Goal: Task Accomplishment & Management: Use online tool/utility

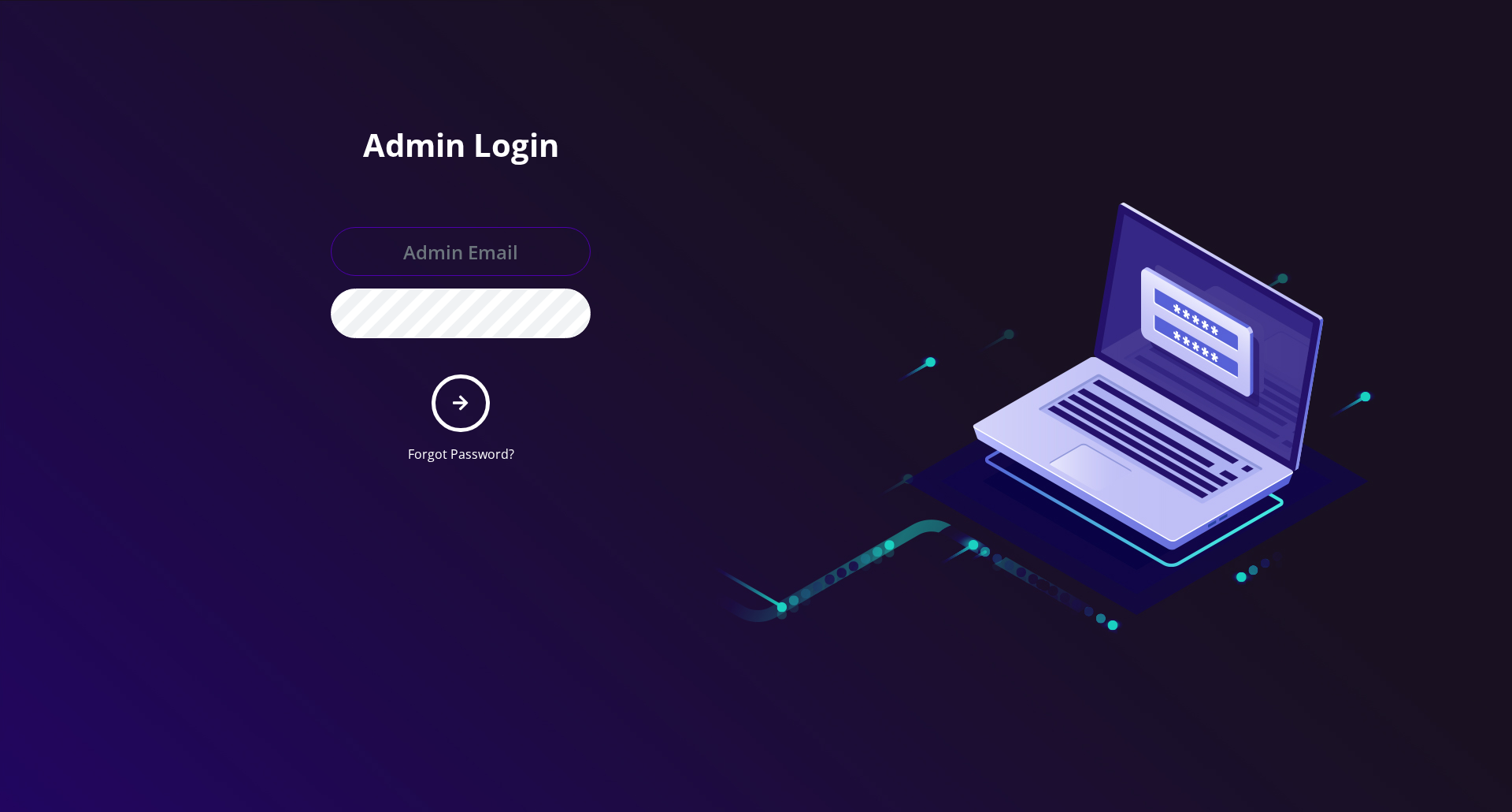
type input "jay@teltik.com"
click at [458, 399] on icon "submit" at bounding box center [460, 402] width 15 height 17
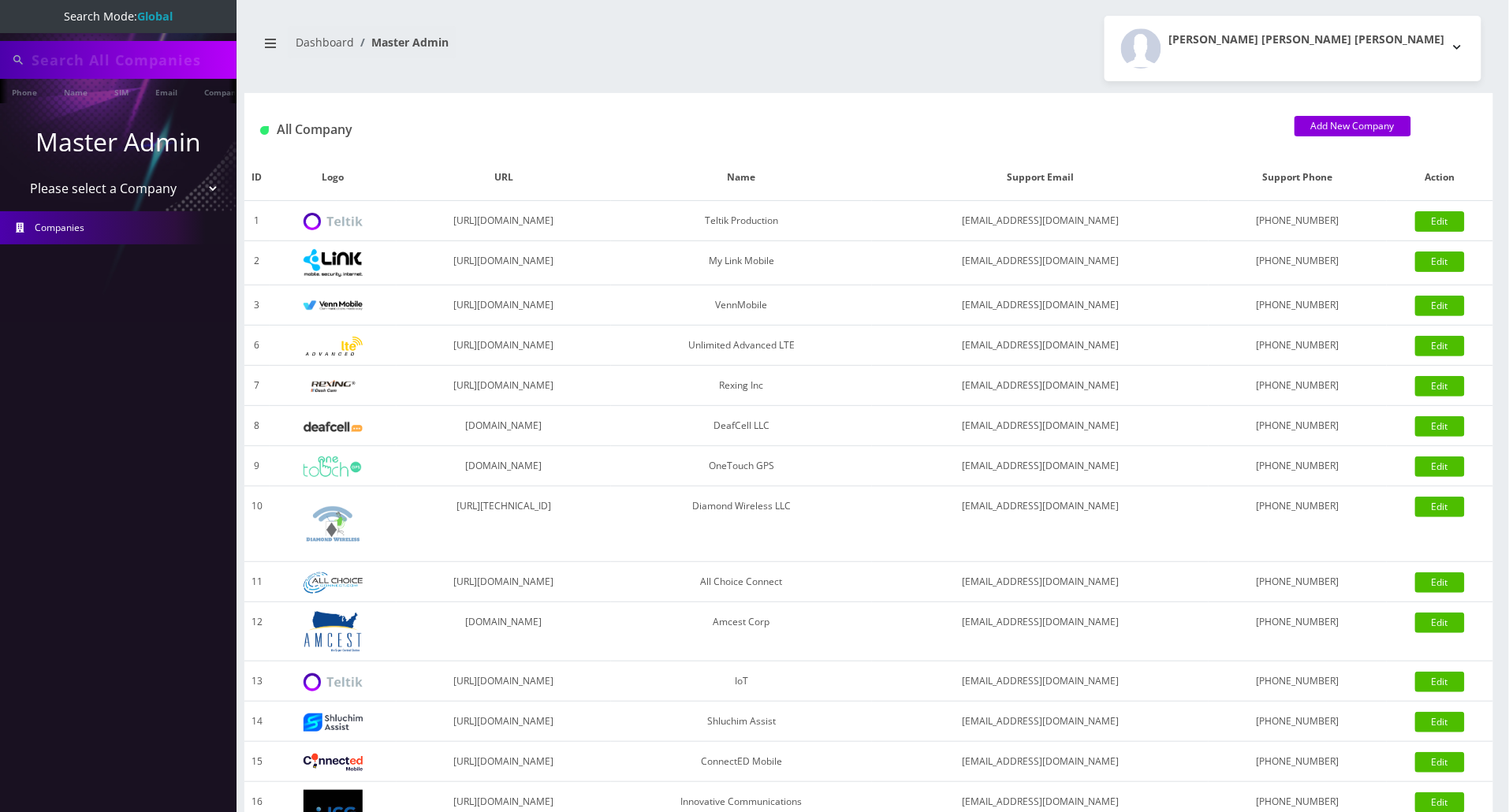
type input "nirvan"
click at [150, 192] on select "Please select a Company Teltik Production My Link Mobile VennMobile Unlimited A…" at bounding box center [119, 190] width 201 height 30
select select "13"
click at [18, 175] on select "Please select a Company Teltik Production My Link Mobile VennMobile Unlimited A…" at bounding box center [119, 190] width 201 height 30
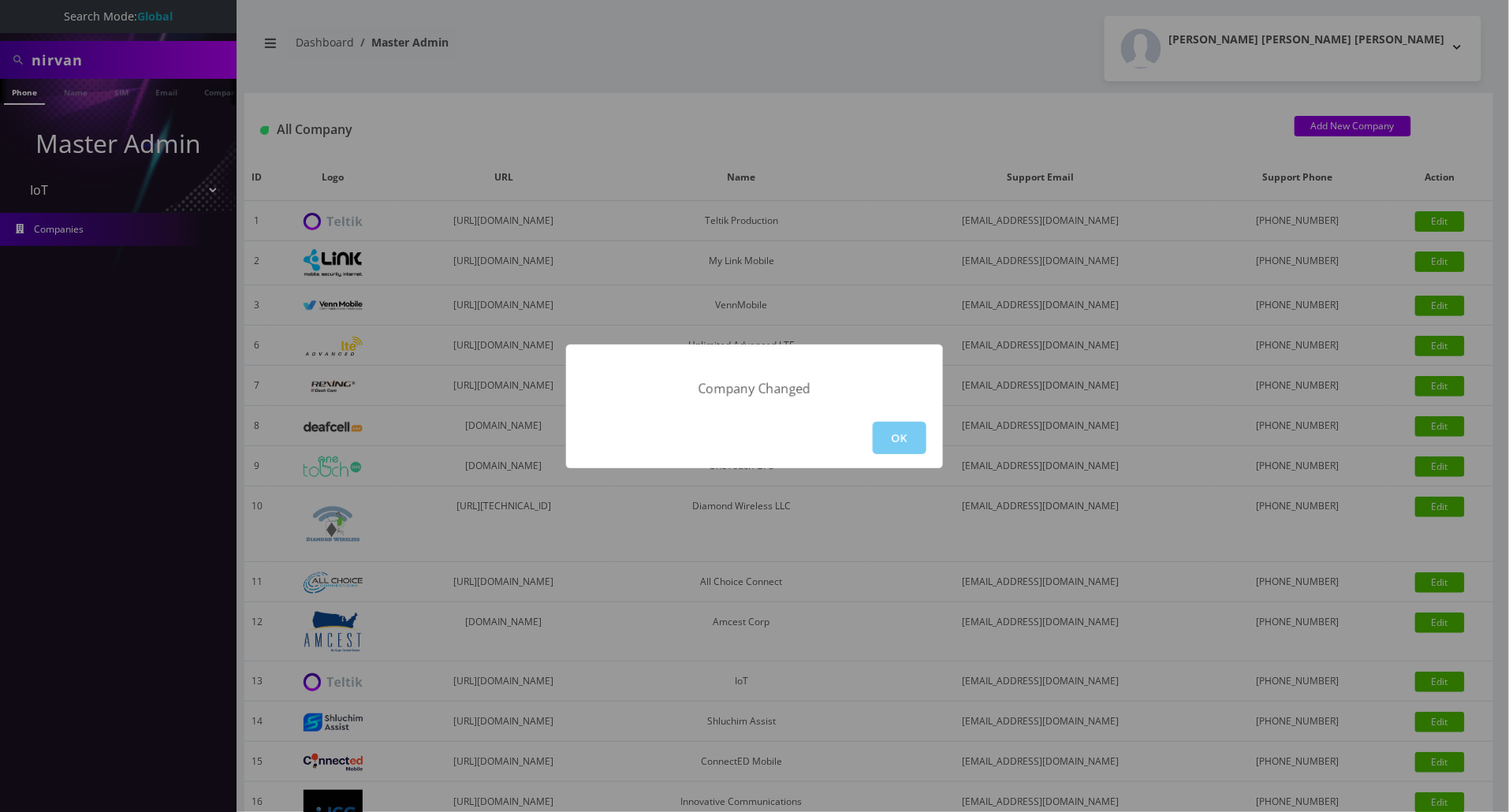
click at [888, 434] on button "OK" at bounding box center [899, 437] width 54 height 32
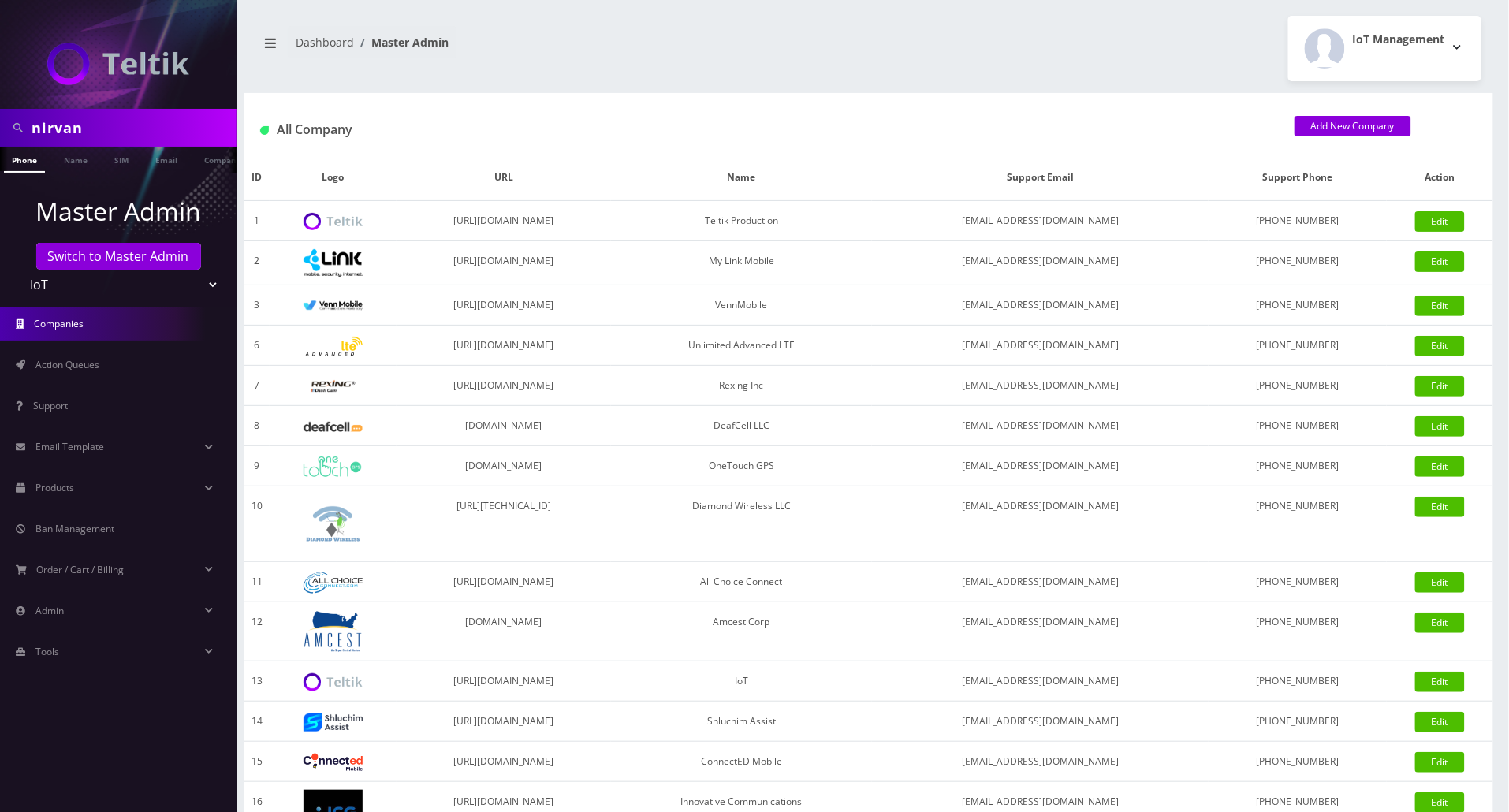
drag, startPoint x: 108, startPoint y: 133, endPoint x: -69, endPoint y: 123, distance: 177.3
click at [0, 123] on html "nirvan Phone Name SIM Email Company Customer Master Admin Switch to Master Admi…" at bounding box center [754, 540] width 1509 height 1082
type input "Abdallah ABUELEZZ"
click at [80, 158] on link "Name" at bounding box center [75, 159] width 39 height 26
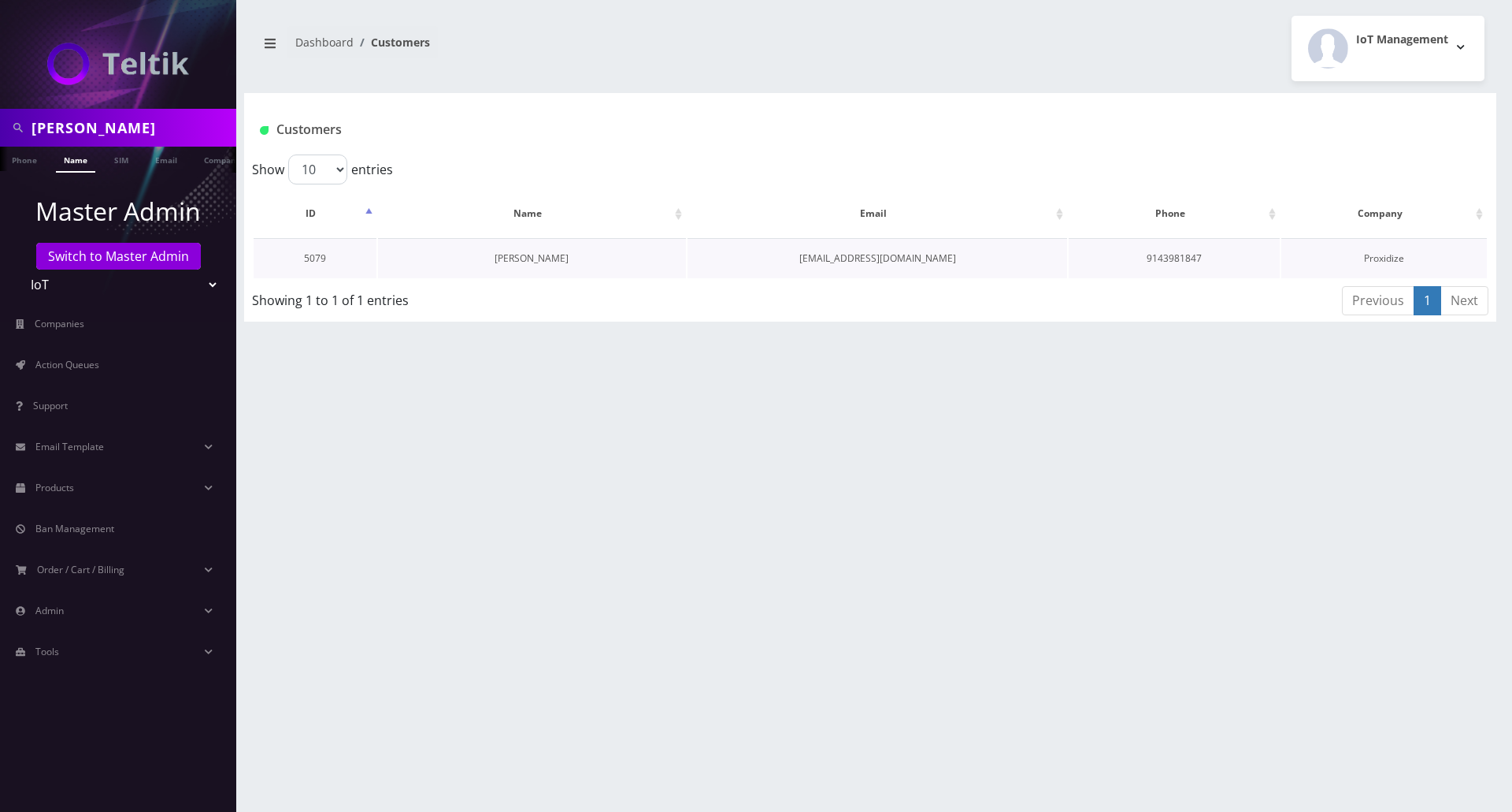
click at [521, 252] on link "[PERSON_NAME]" at bounding box center [531, 258] width 74 height 14
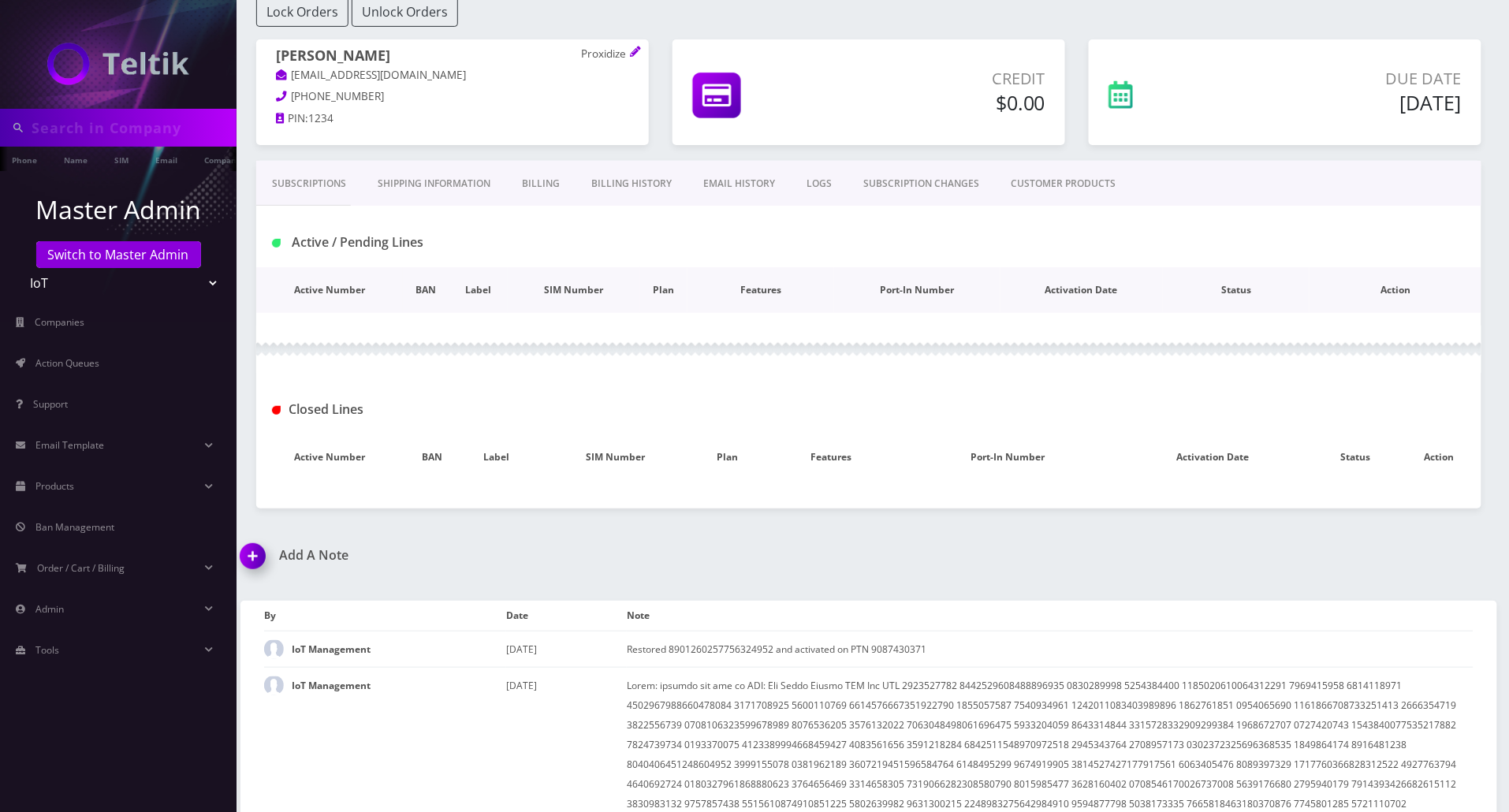
scroll to position [105, 0]
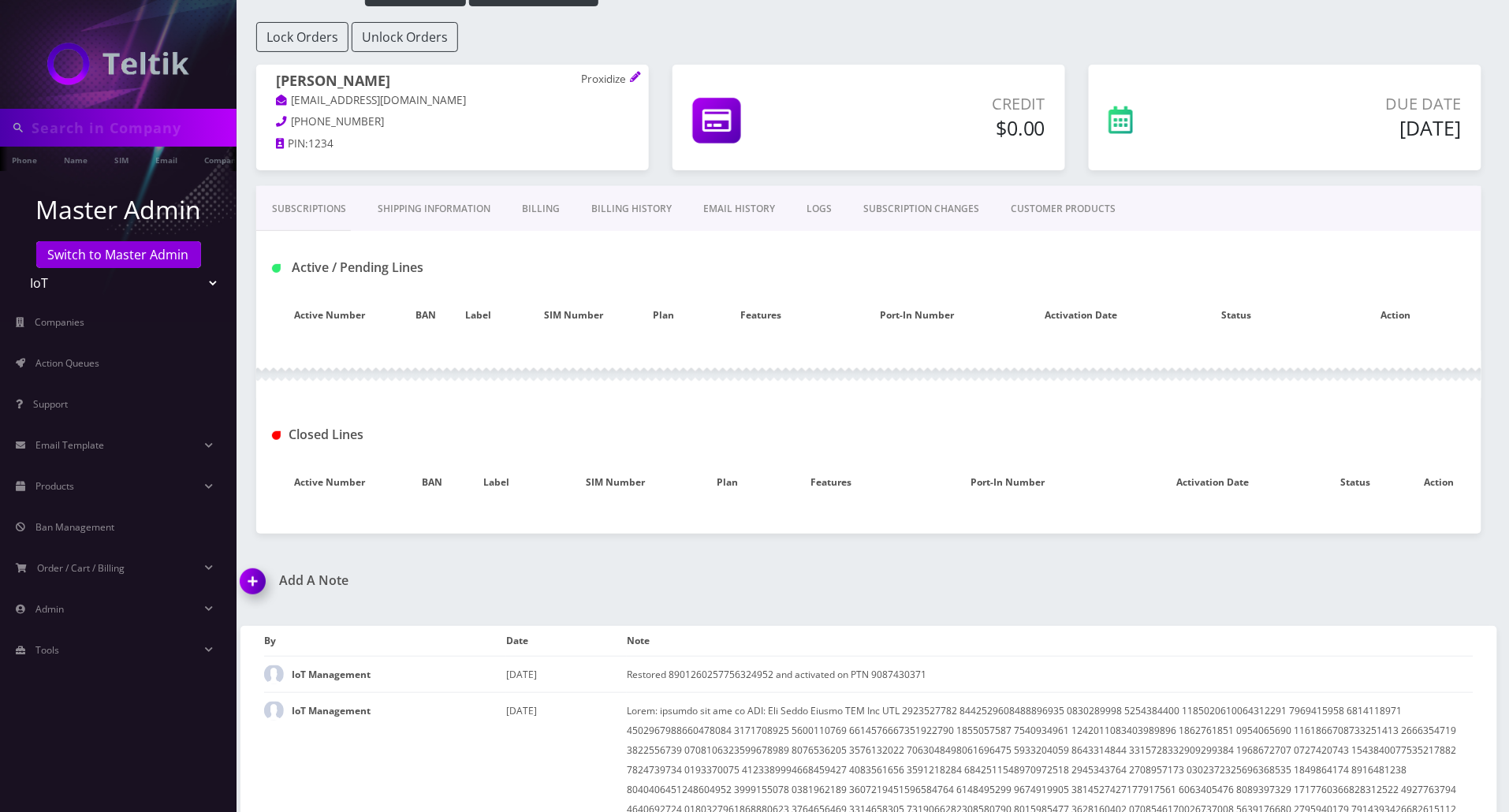
click at [452, 215] on link "Shipping Information" at bounding box center [434, 209] width 144 height 46
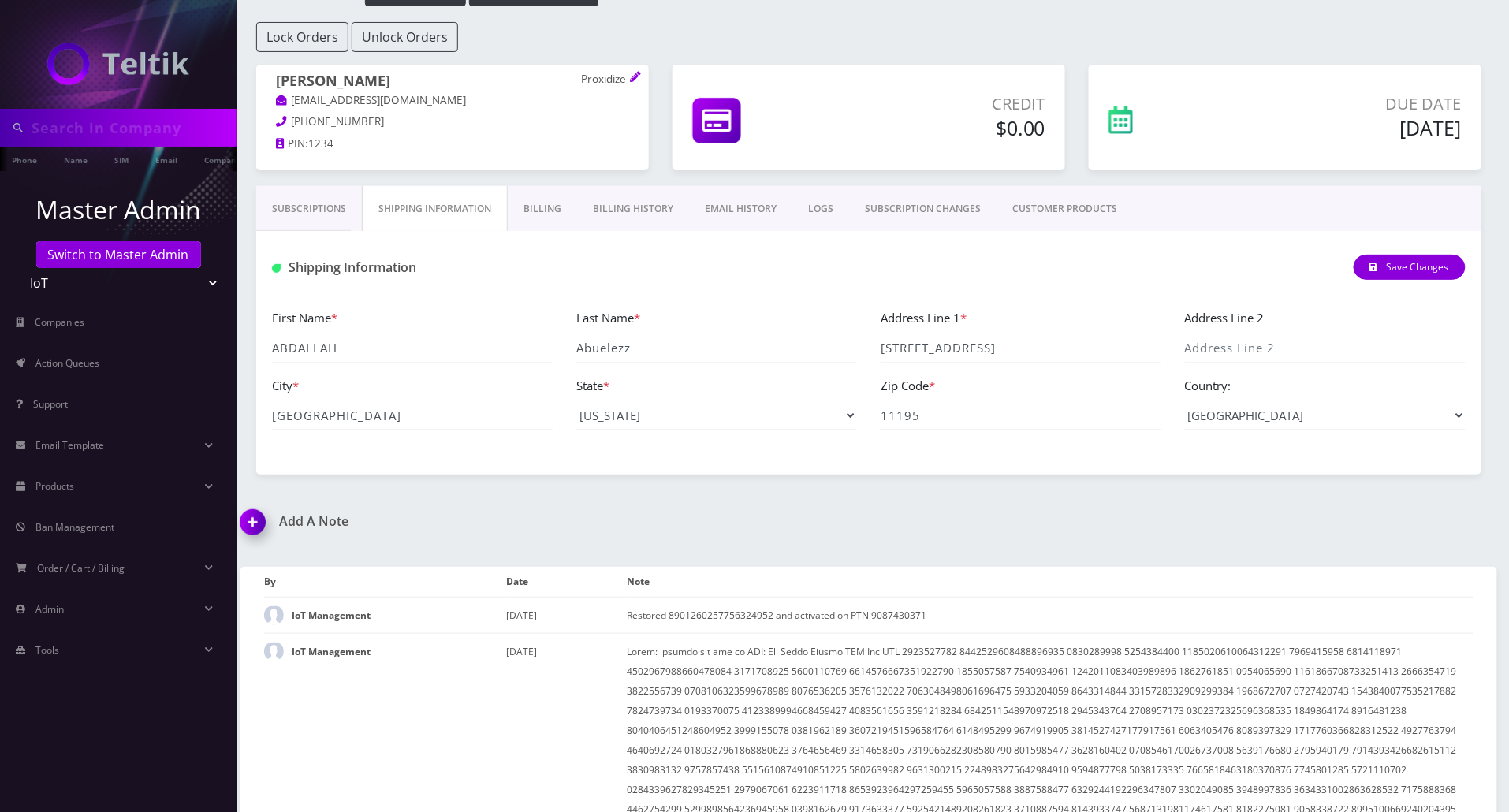
click at [312, 209] on link "Subscriptions" at bounding box center [309, 209] width 106 height 46
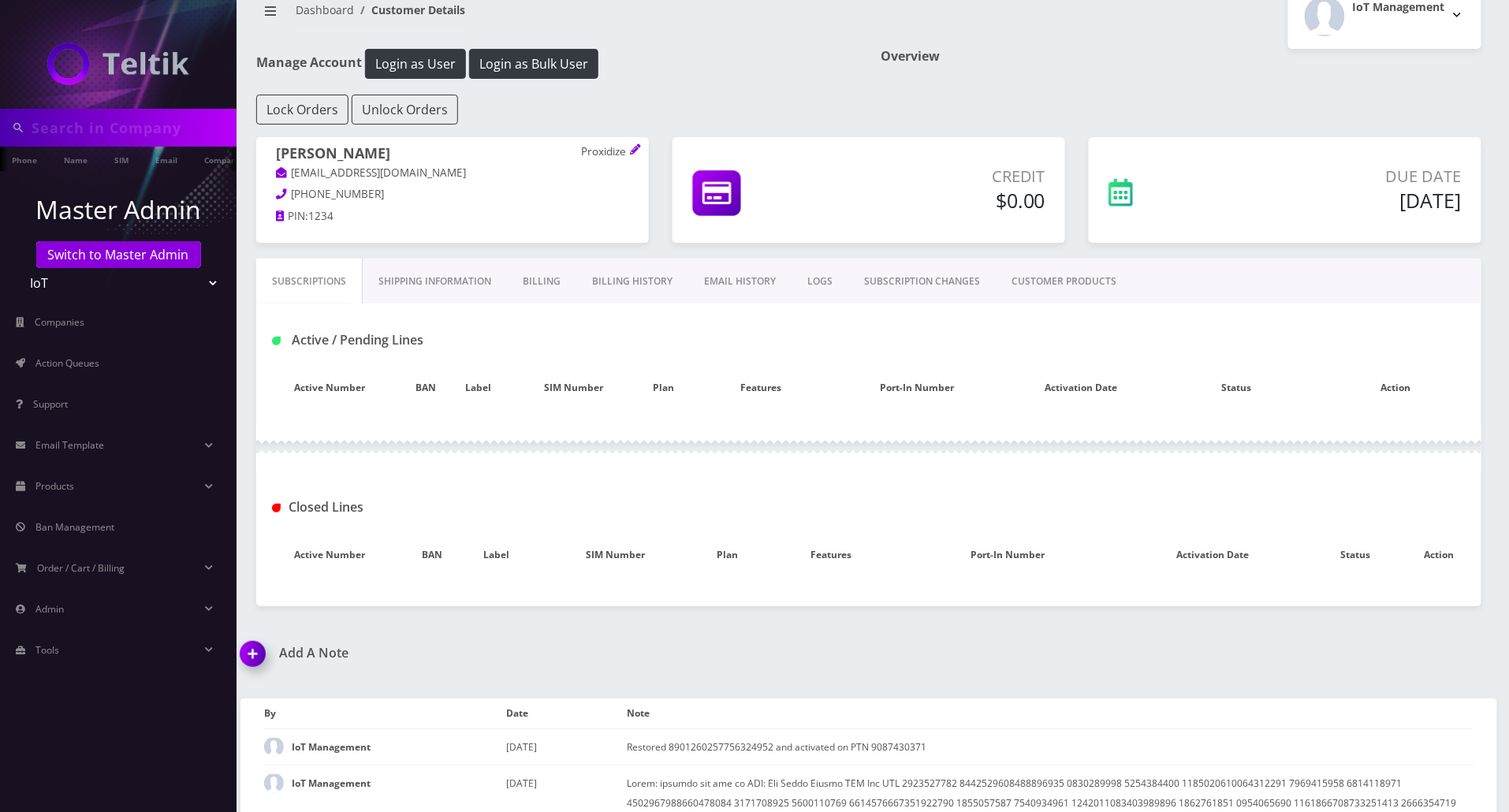
scroll to position [0, 0]
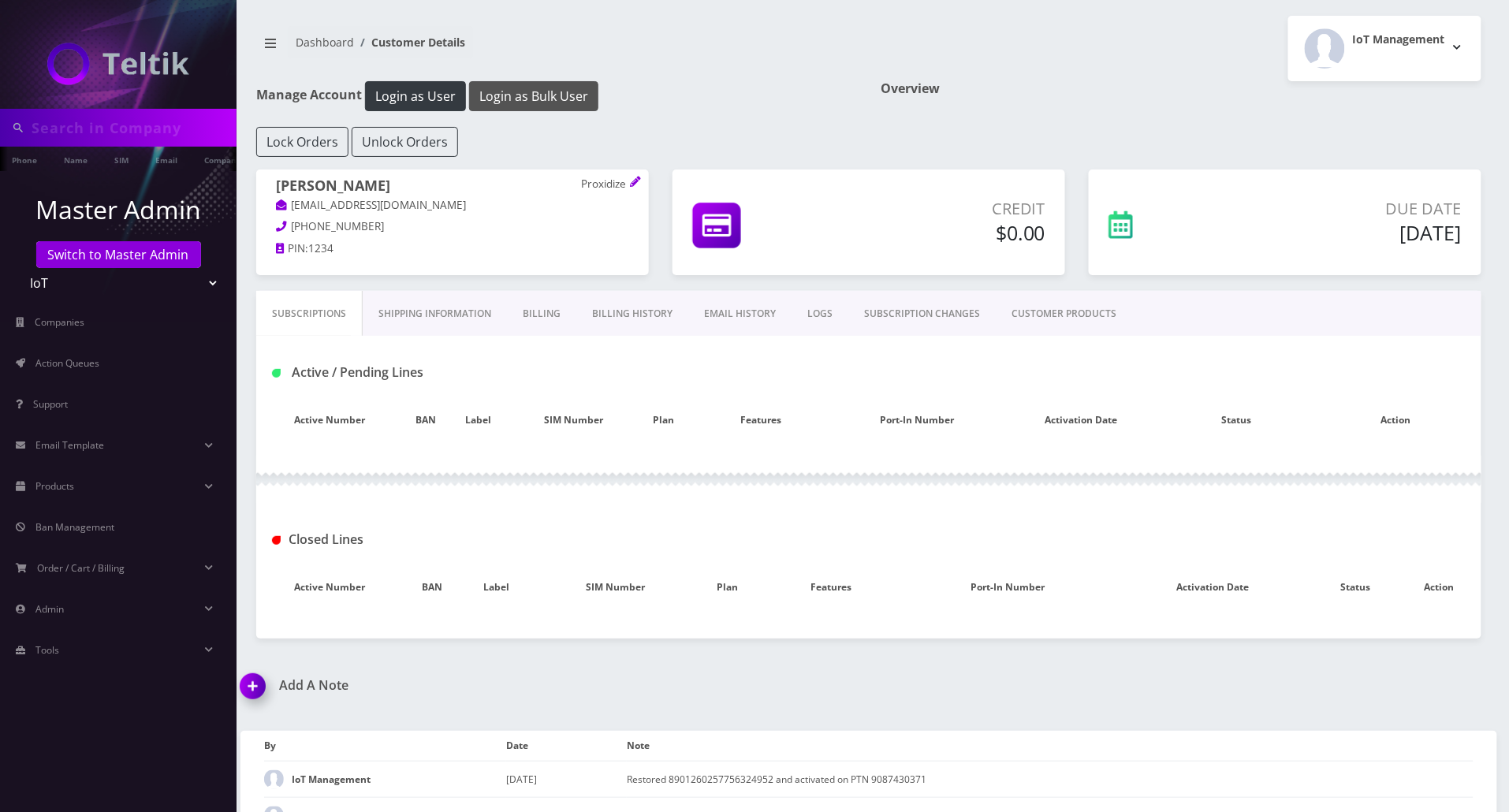
click at [518, 102] on button "Login as Bulk User" at bounding box center [533, 96] width 129 height 30
click at [69, 361] on span "Action Queues" at bounding box center [67, 363] width 64 height 14
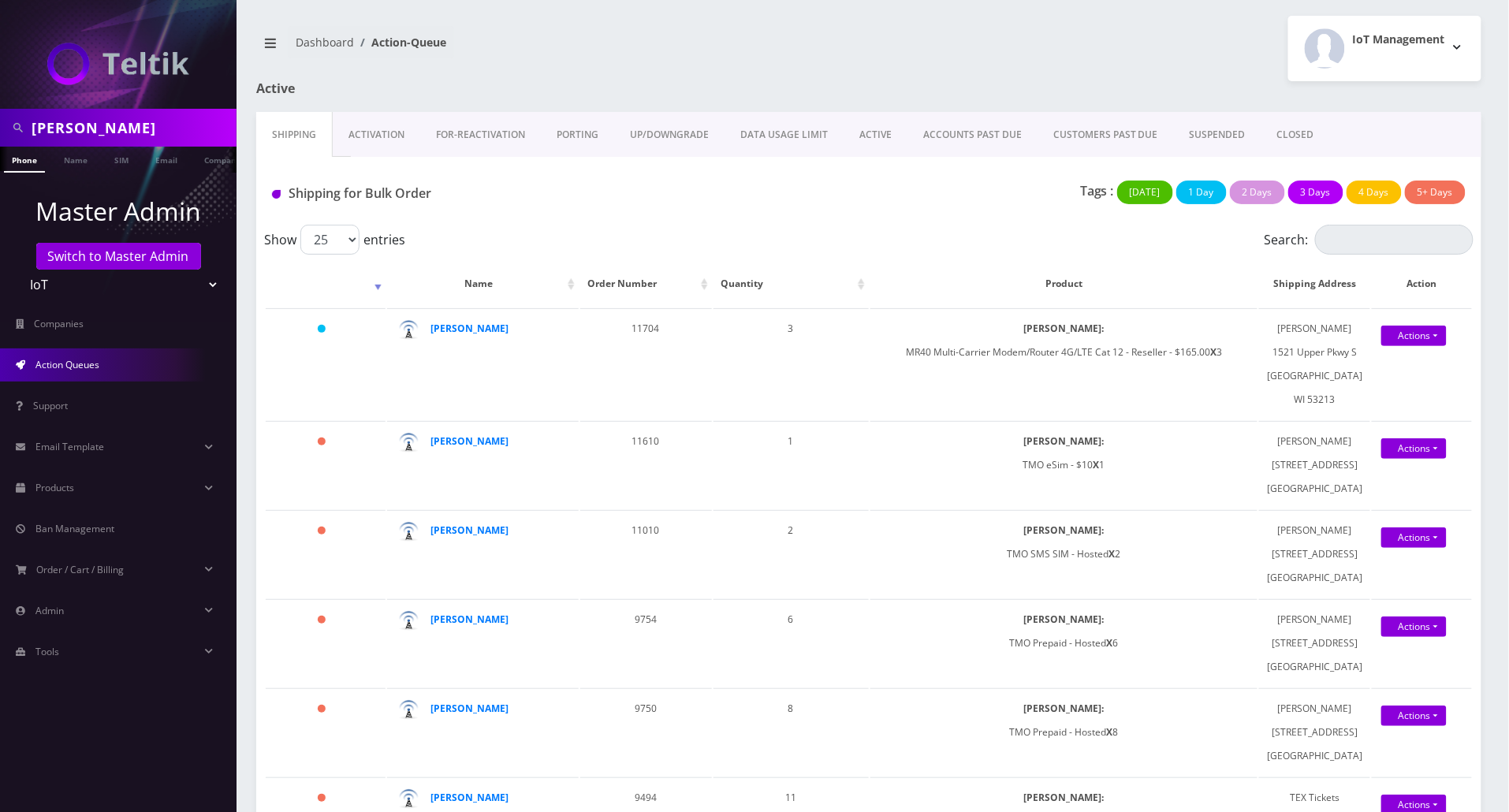
click at [1288, 133] on link "CLOSED" at bounding box center [1295, 135] width 68 height 46
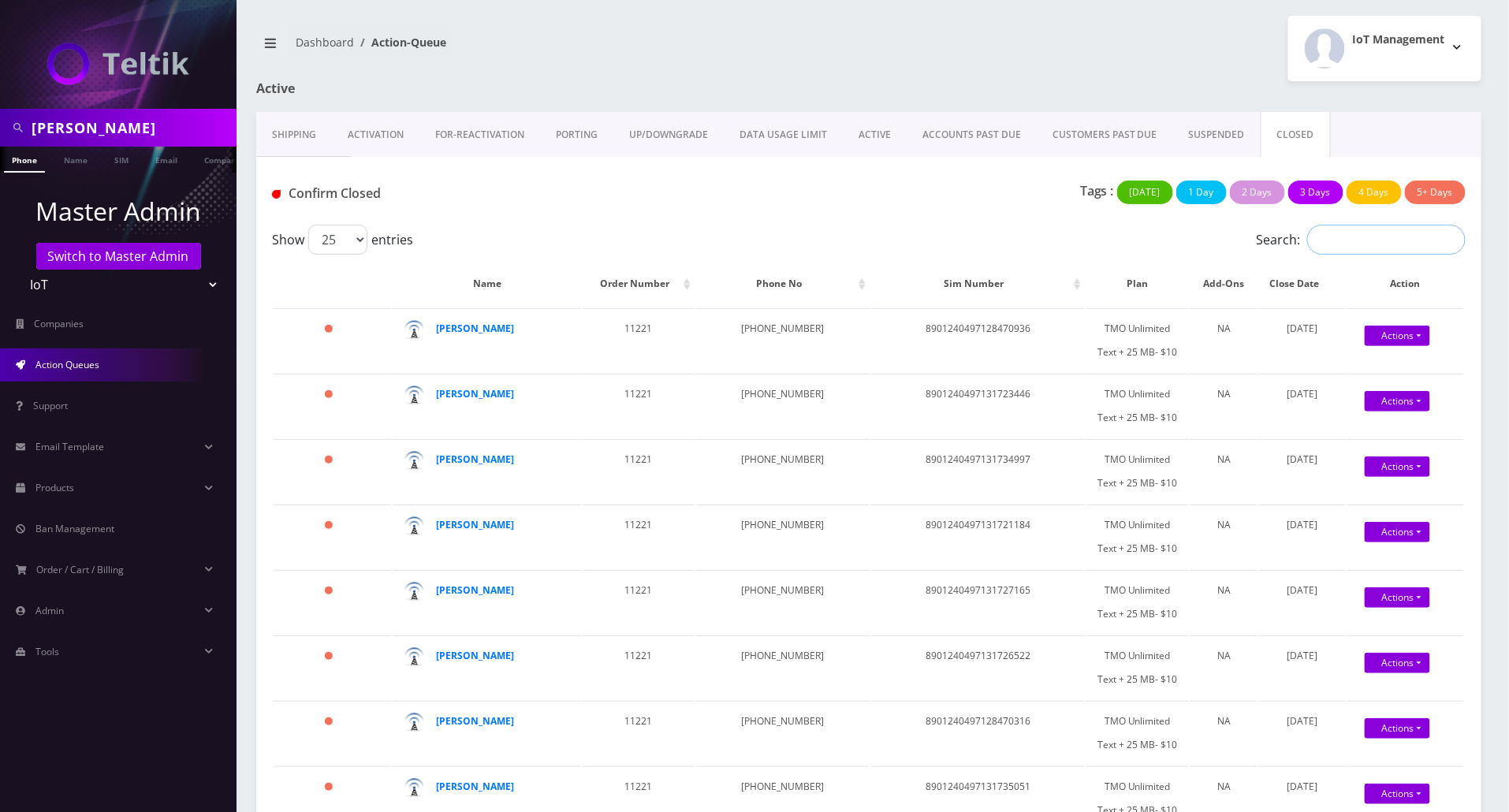
click at [1367, 236] on input "Search:" at bounding box center [1387, 239] width 159 height 30
paste input "8901260588736284381"
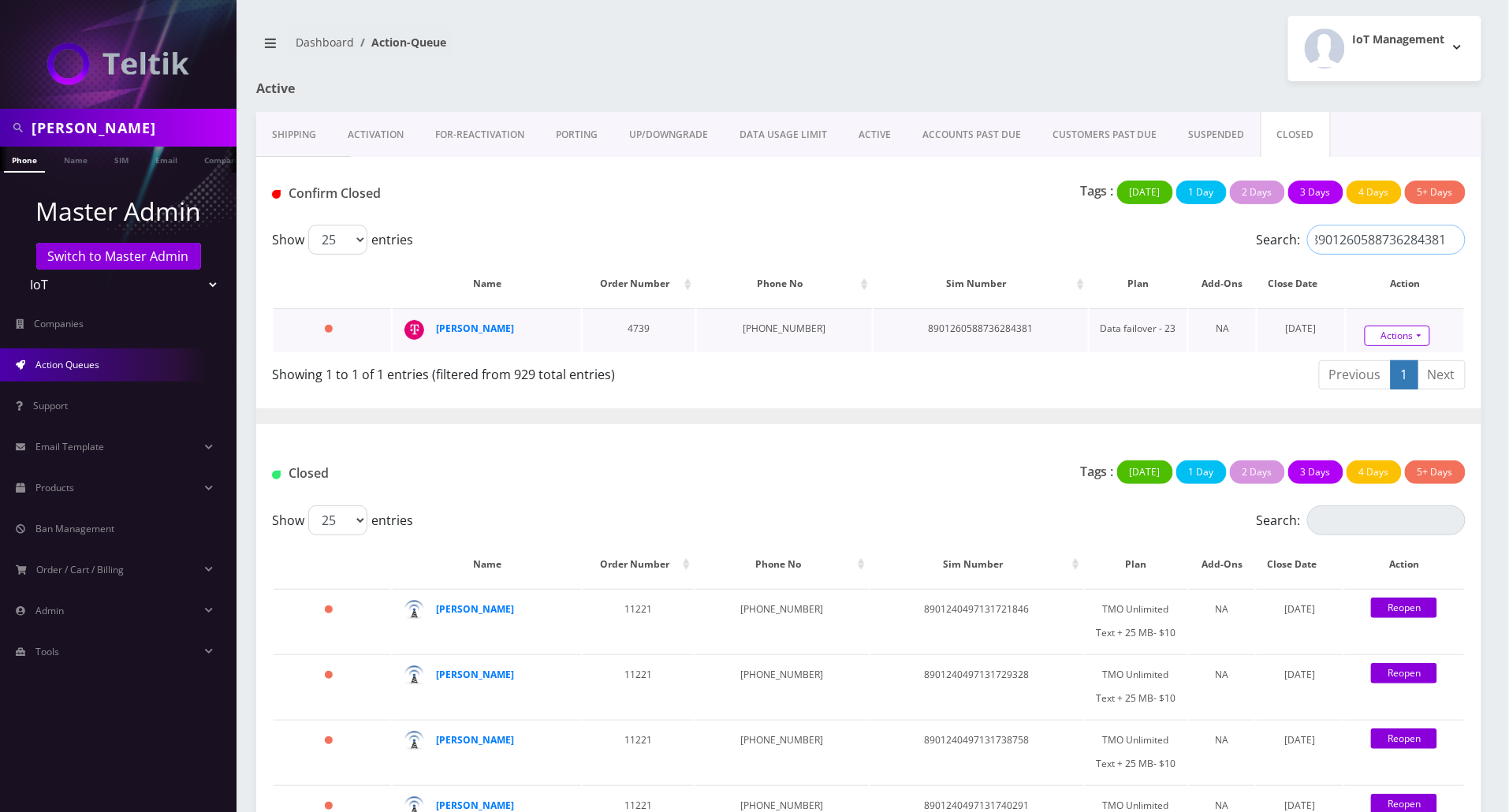
type input "8901260588736284381"
click at [1384, 334] on link "Actions" at bounding box center [1398, 335] width 66 height 20
click at [1400, 287] on link "Confirm" at bounding box center [1422, 291] width 126 height 20
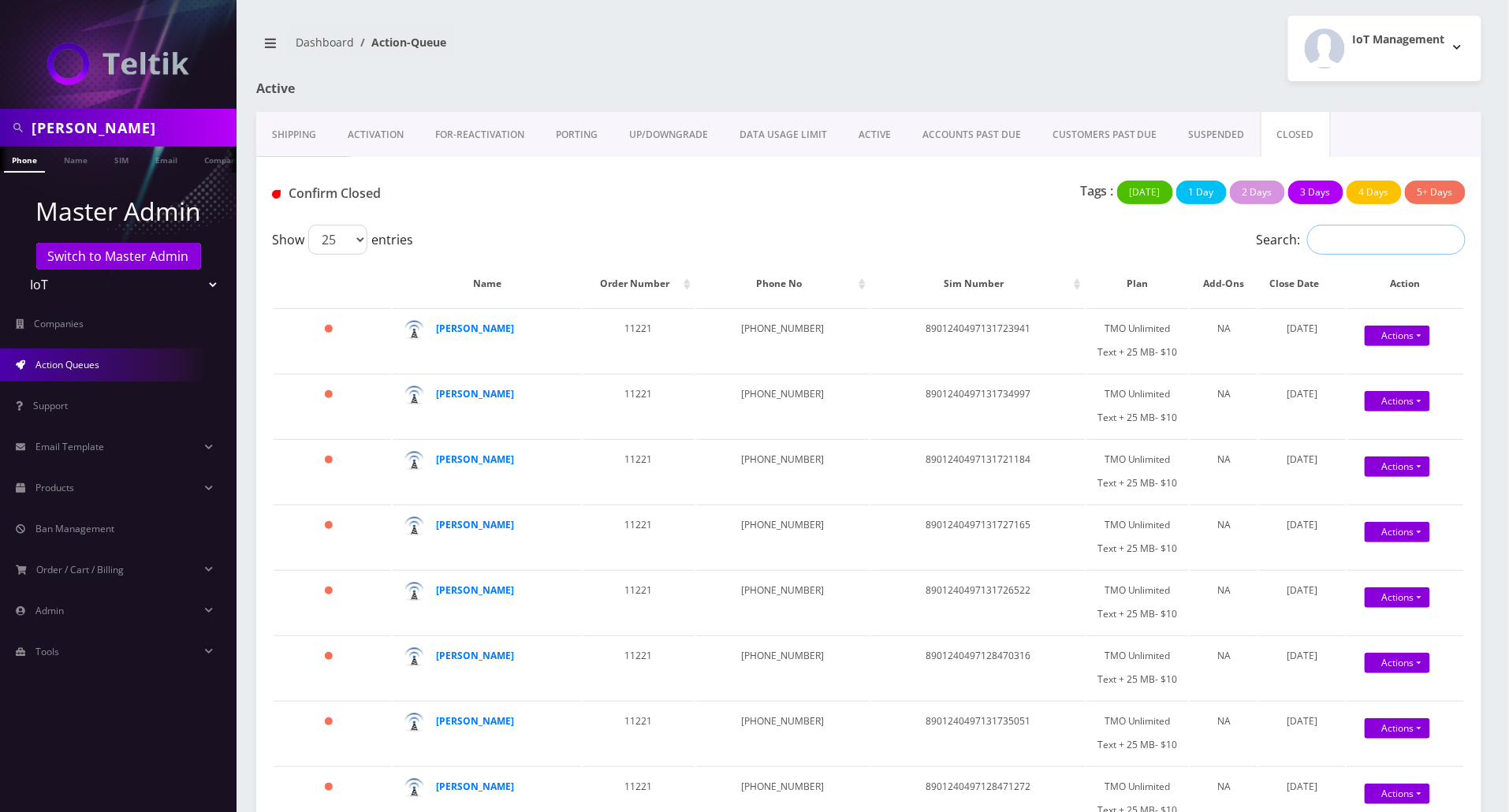
click at [1351, 246] on input "Search:" at bounding box center [1387, 239] width 159 height 30
paste input "8901260588736286568"
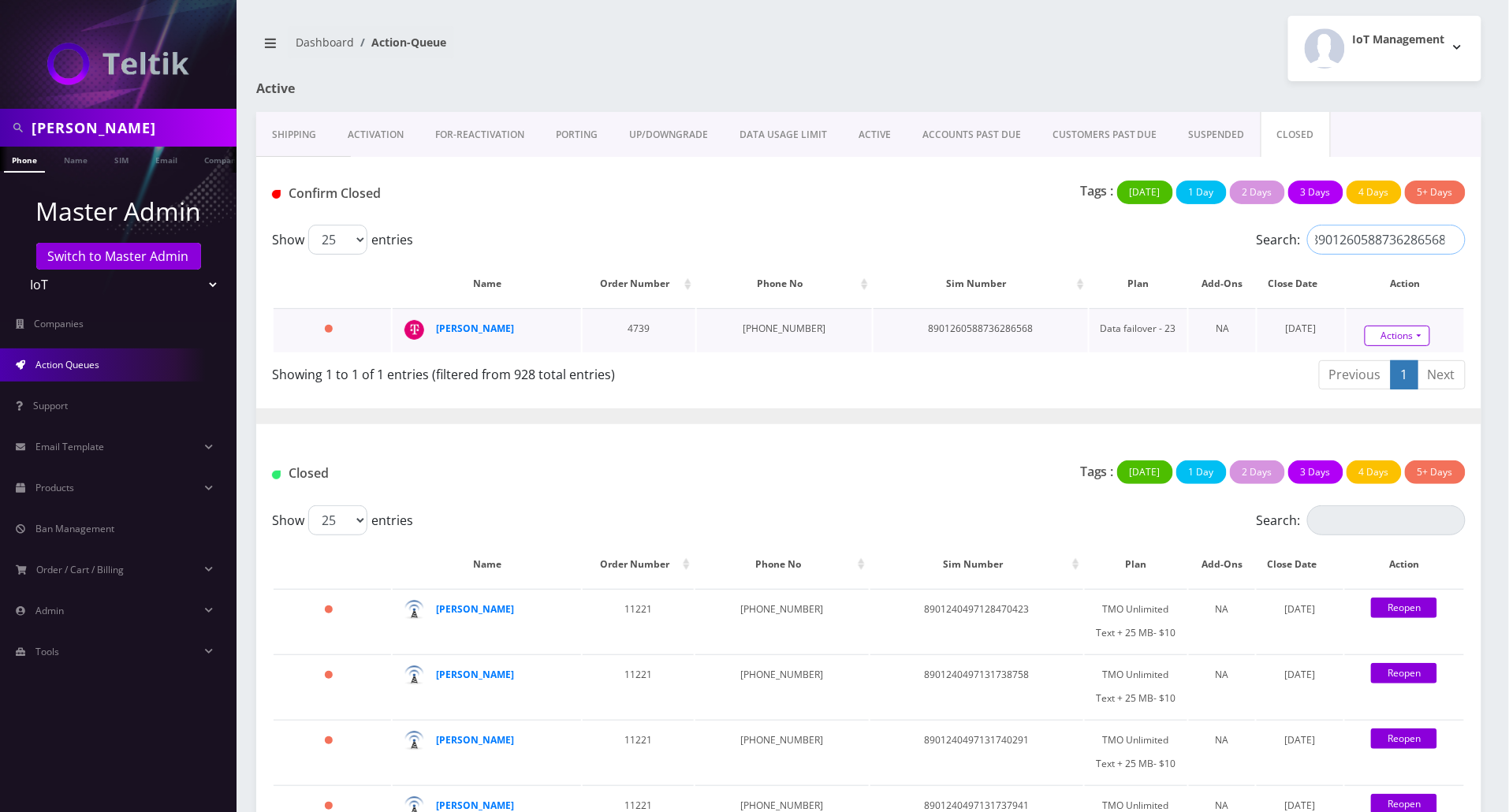
type input "8901260588736286568"
click at [1384, 335] on link "Actions" at bounding box center [1398, 335] width 66 height 20
click at [1388, 288] on link "Confirm" at bounding box center [1422, 291] width 126 height 20
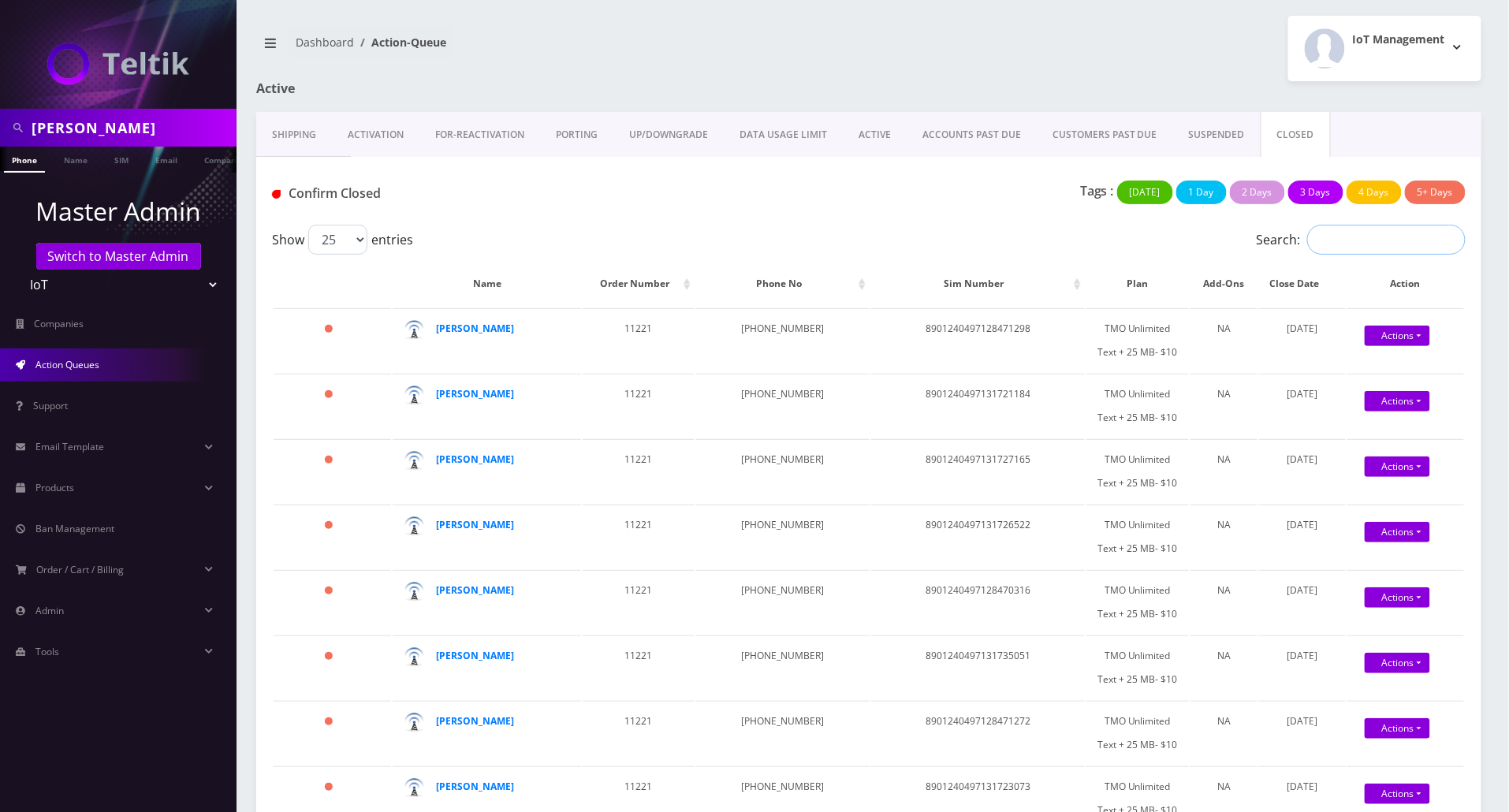
click at [1336, 242] on input "Search:" at bounding box center [1387, 239] width 159 height 30
paste input "8901260588736296195"
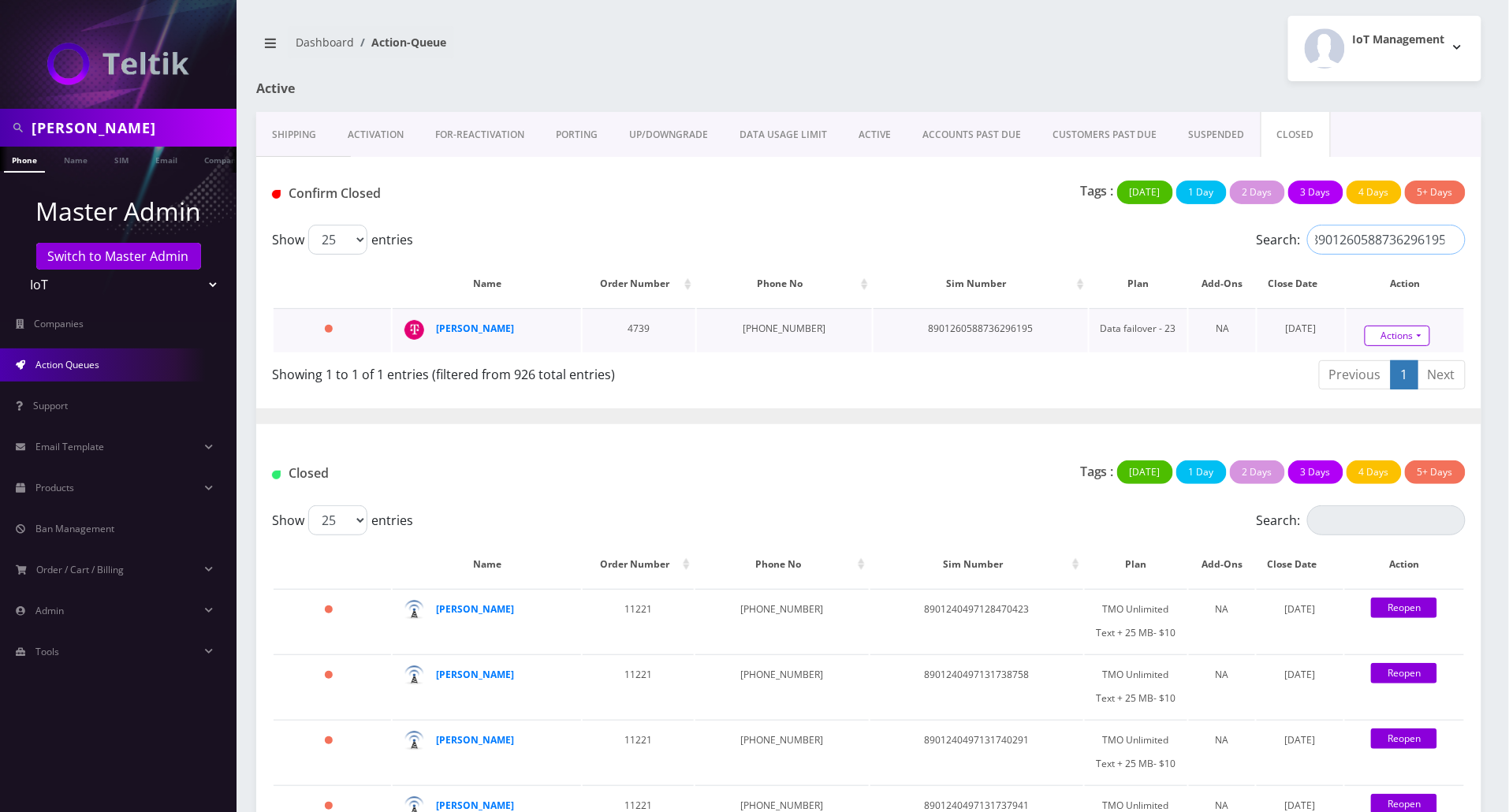
type input "8901260588736296195"
click at [1394, 334] on link "Actions" at bounding box center [1398, 335] width 66 height 20
click at [1392, 292] on link "Confirm" at bounding box center [1422, 291] width 126 height 20
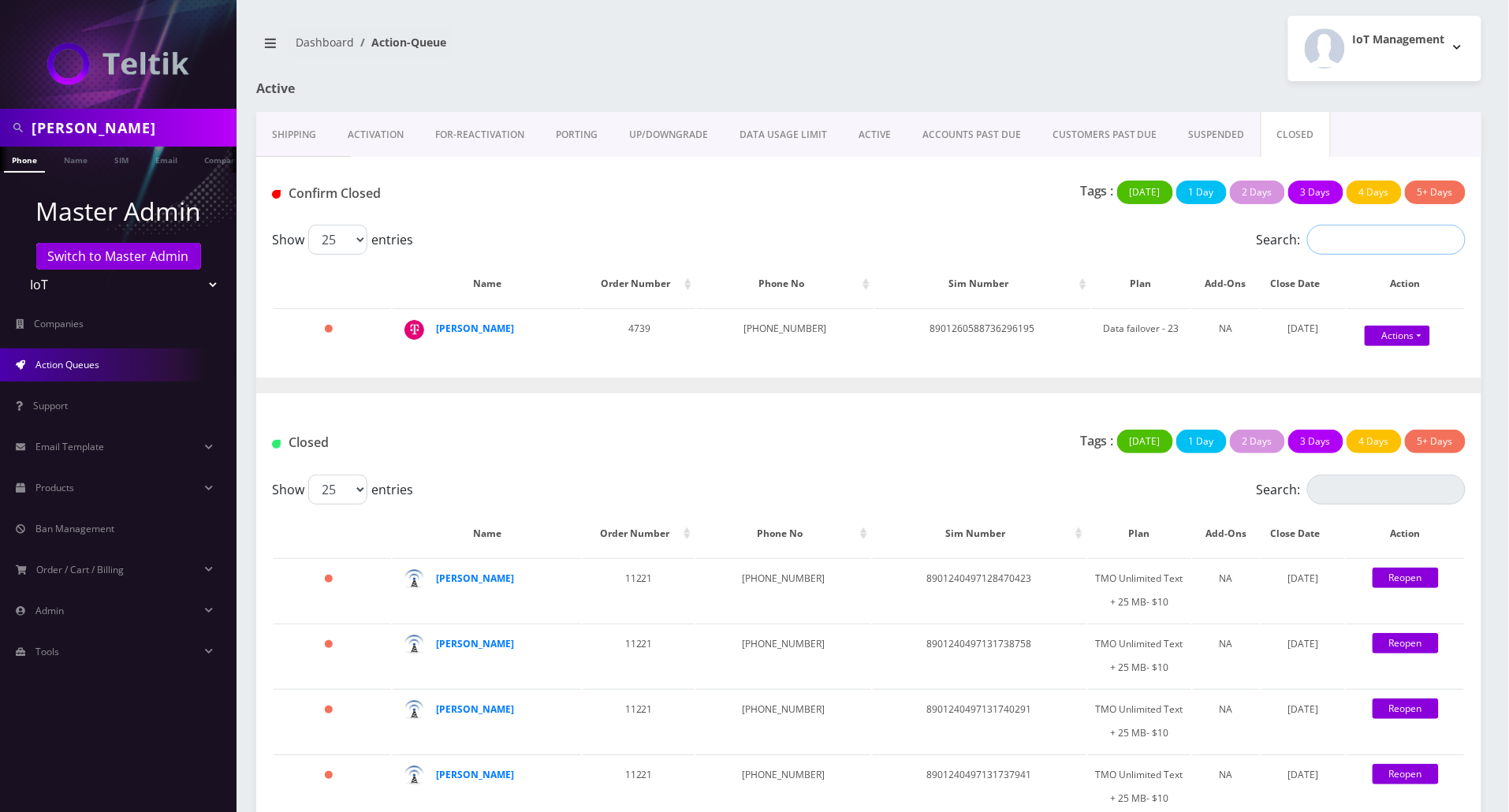
click at [1397, 243] on input "Search:" at bounding box center [1387, 239] width 159 height 30
paste input "8901260588736297391"
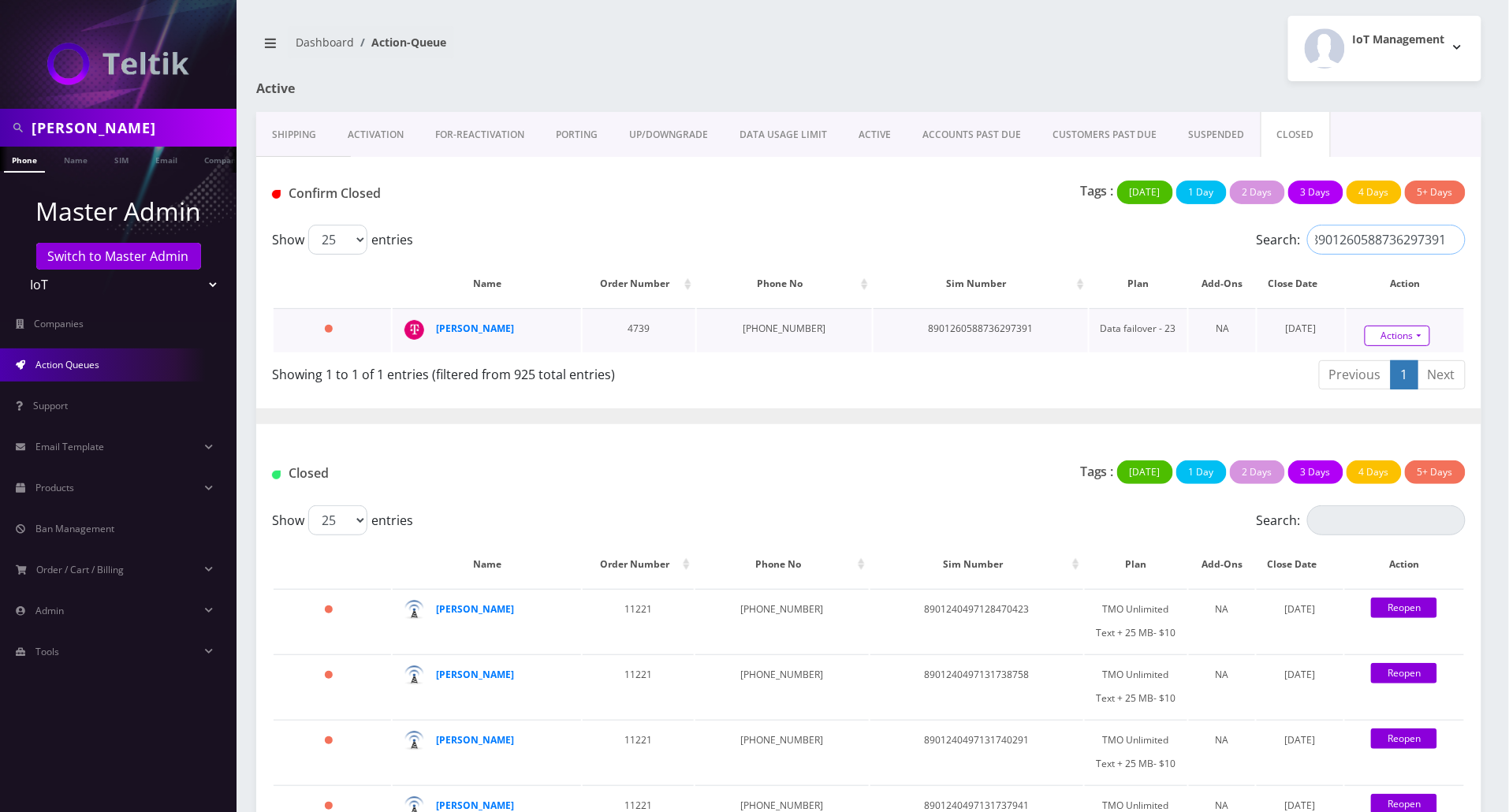
type input "8901260588736297391"
click at [1372, 339] on link "Actions" at bounding box center [1398, 335] width 66 height 20
click at [1376, 296] on link "Confirm" at bounding box center [1422, 291] width 126 height 20
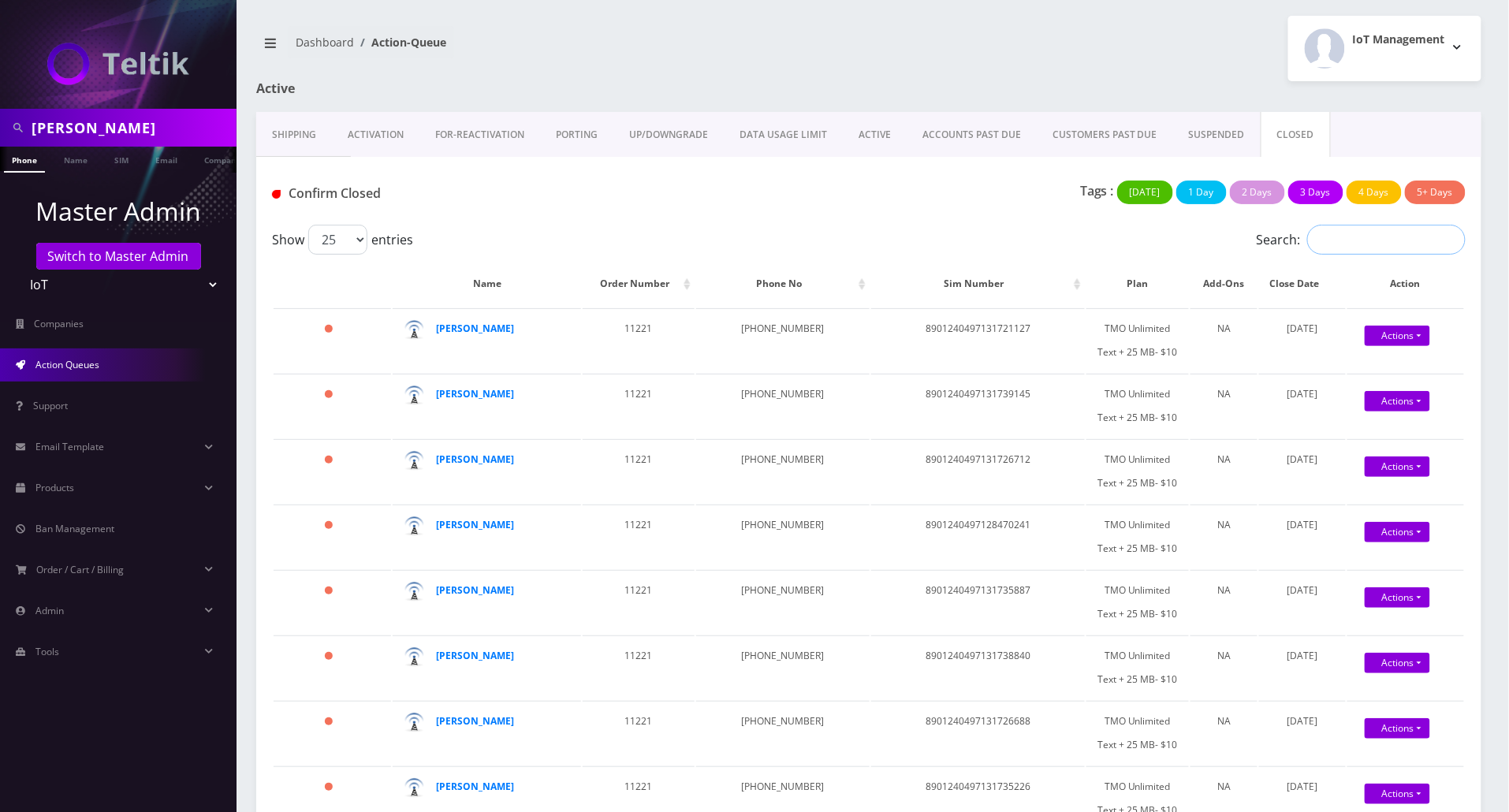
click at [1375, 247] on input "Search:" at bounding box center [1387, 239] width 159 height 30
paste input "8901260588736300633"
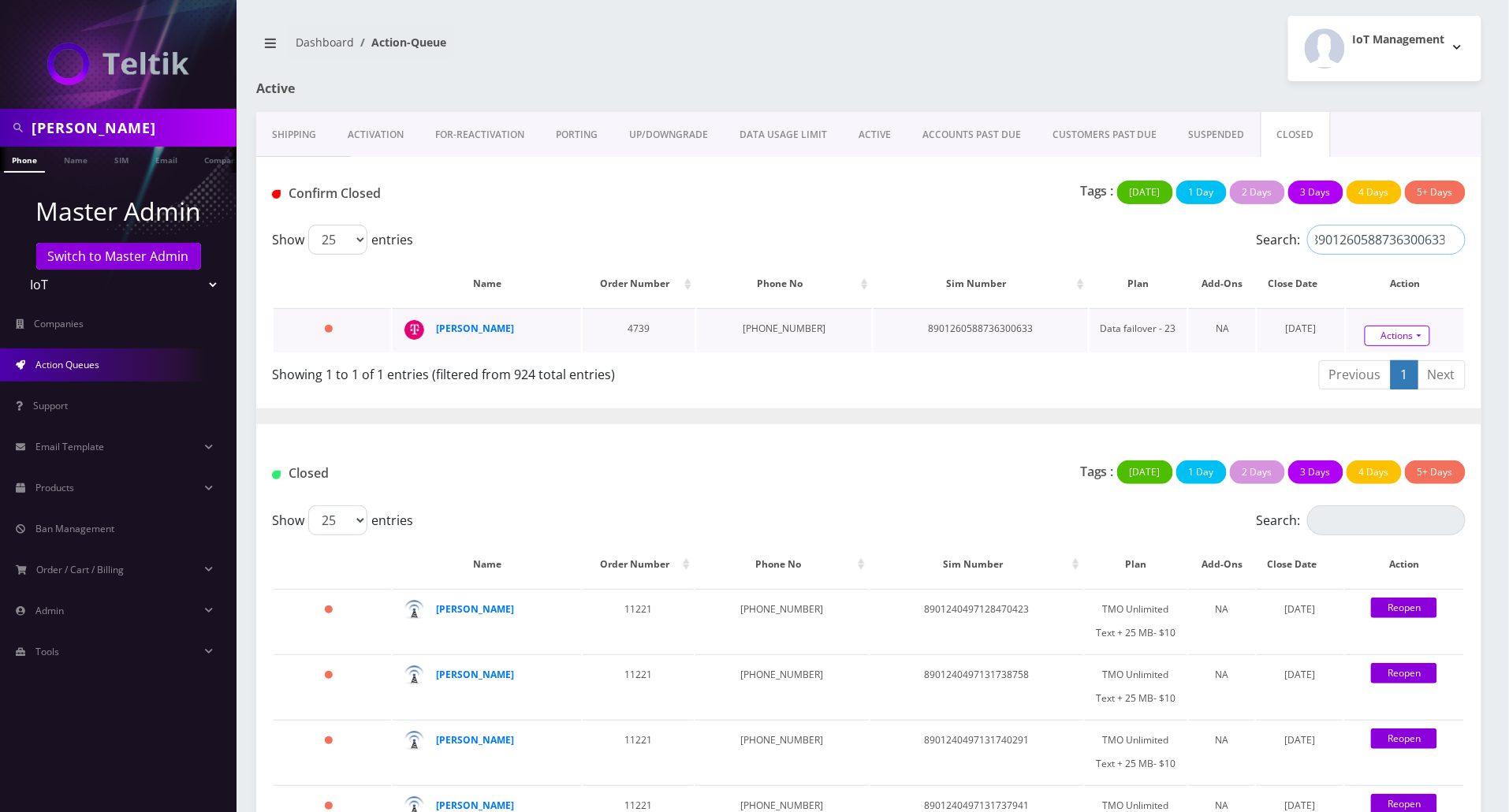
type input "8901260588736300633"
click at [1366, 332] on link "Actions" at bounding box center [1398, 335] width 66 height 20
click at [1373, 296] on link "Confirm" at bounding box center [1422, 291] width 126 height 20
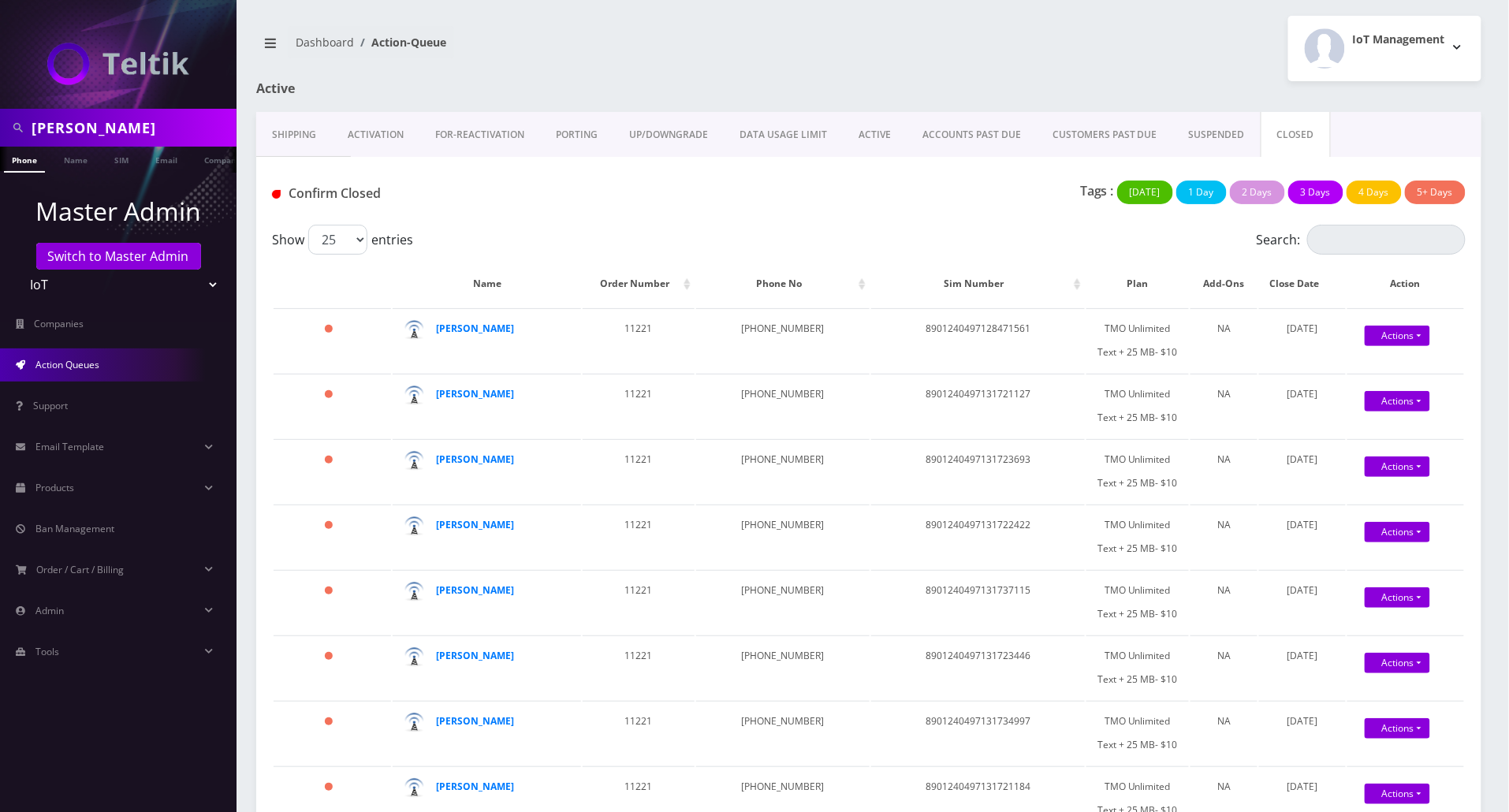
click at [71, 281] on select "Teltik Production My Link Mobile VennMobile Unlimited Advanced LTE Rexing Inc D…" at bounding box center [119, 284] width 201 height 30
select select "1"
click at [18, 270] on select "Teltik Production My Link Mobile VennMobile Unlimited Advanced LTE Rexing Inc D…" at bounding box center [119, 284] width 201 height 30
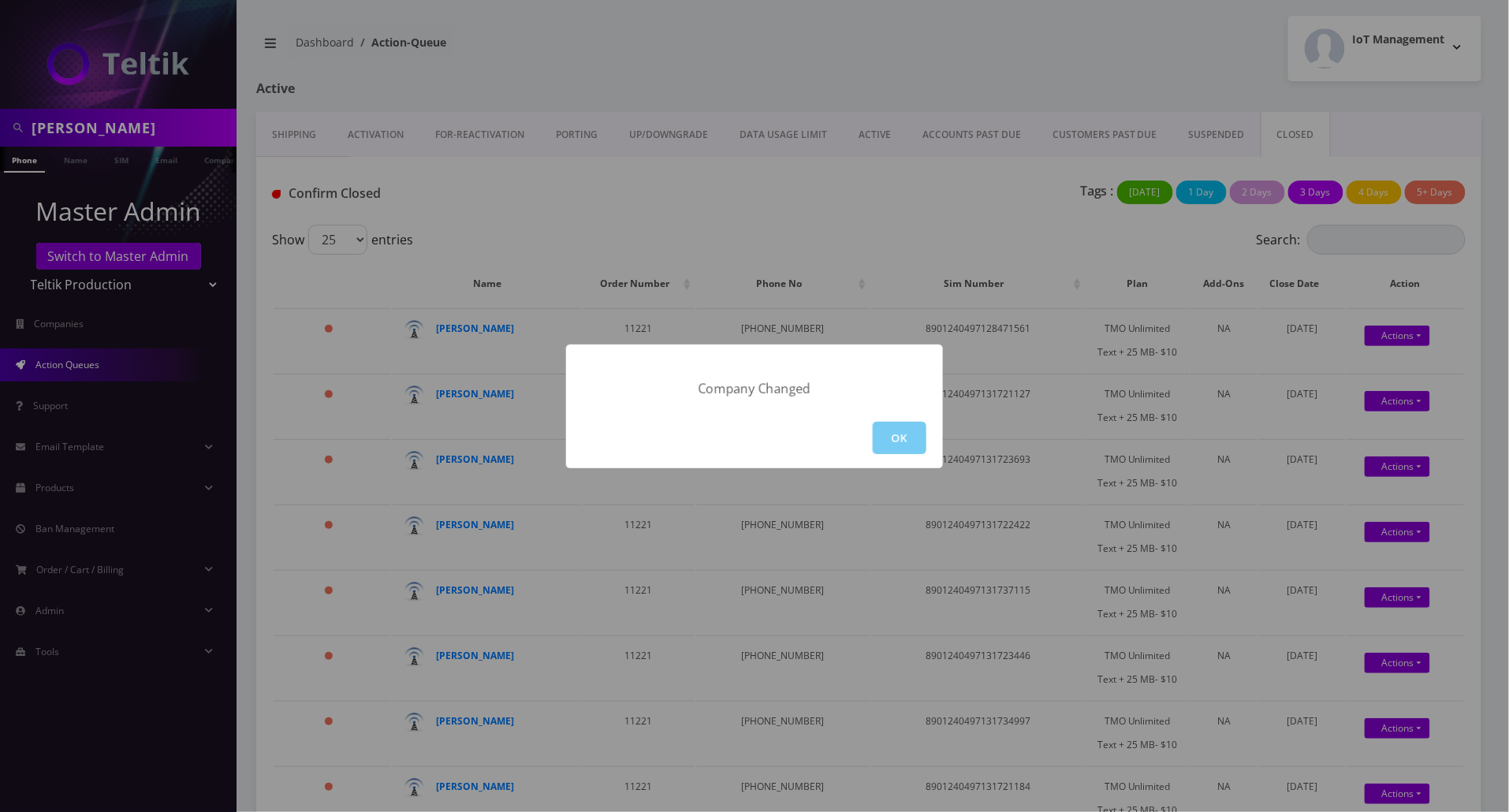
click at [889, 433] on button "OK" at bounding box center [899, 437] width 54 height 32
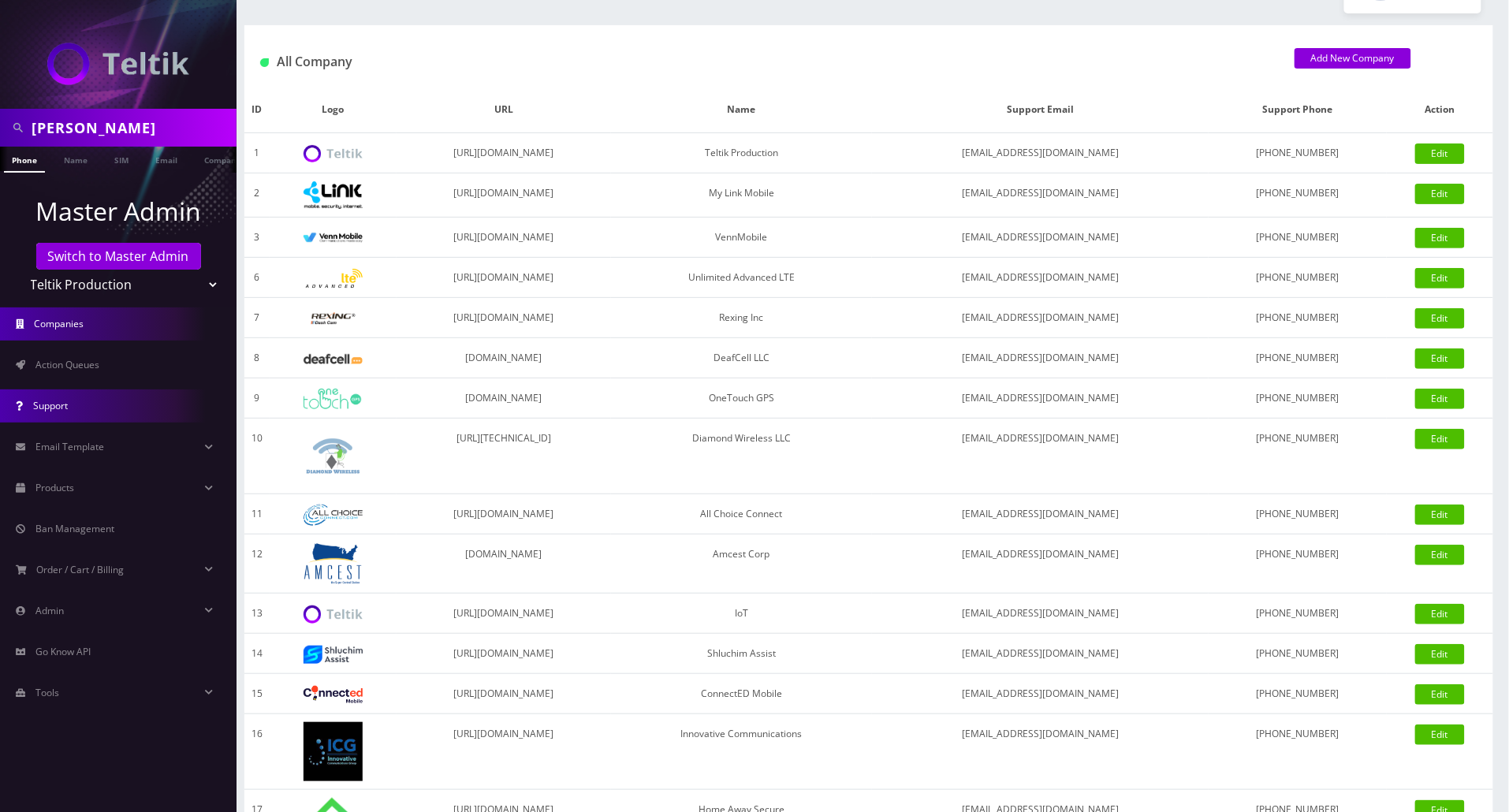
scroll to position [105, 0]
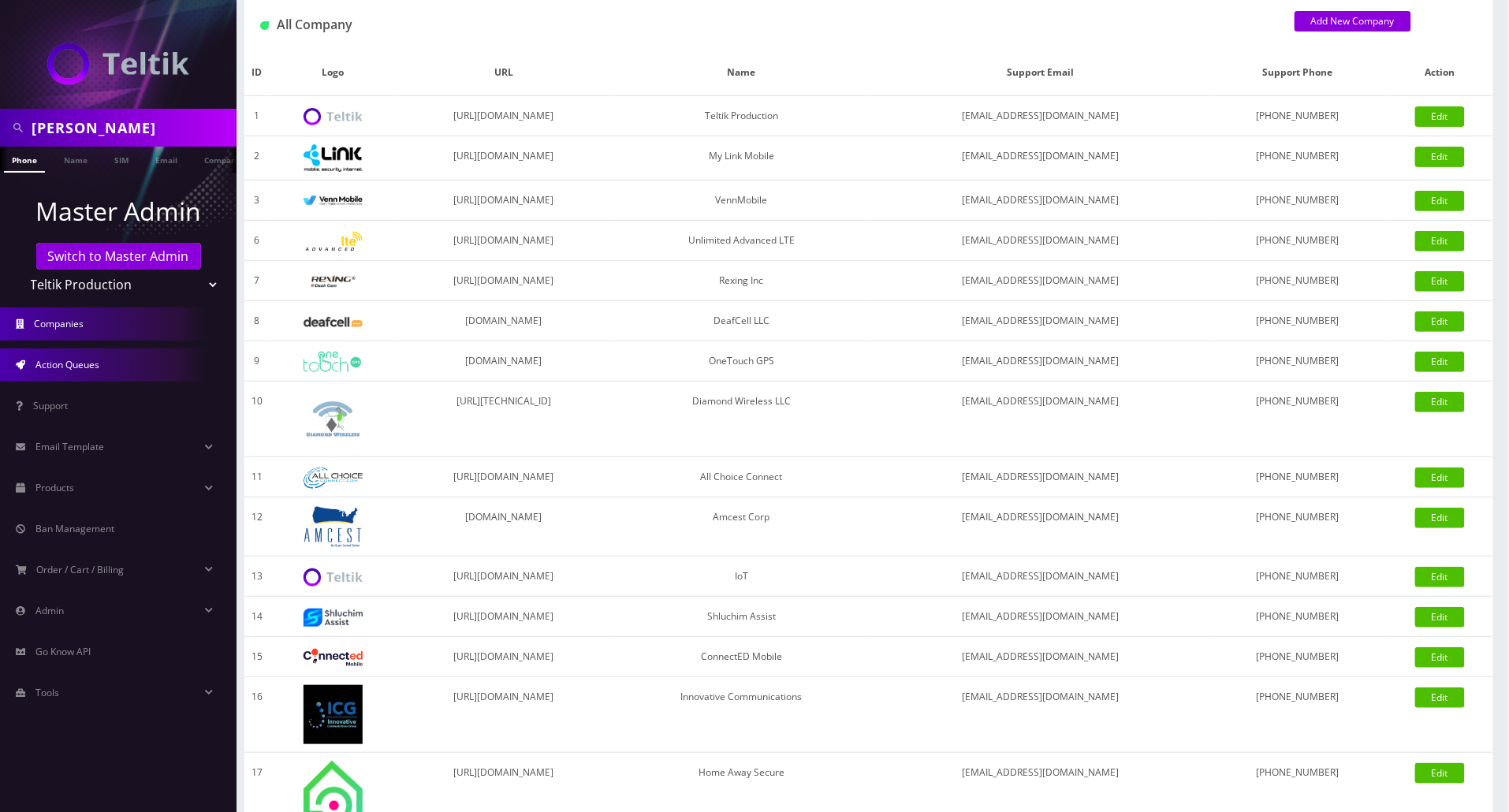
click at [102, 374] on link "Action Queues" at bounding box center [118, 365] width 236 height 33
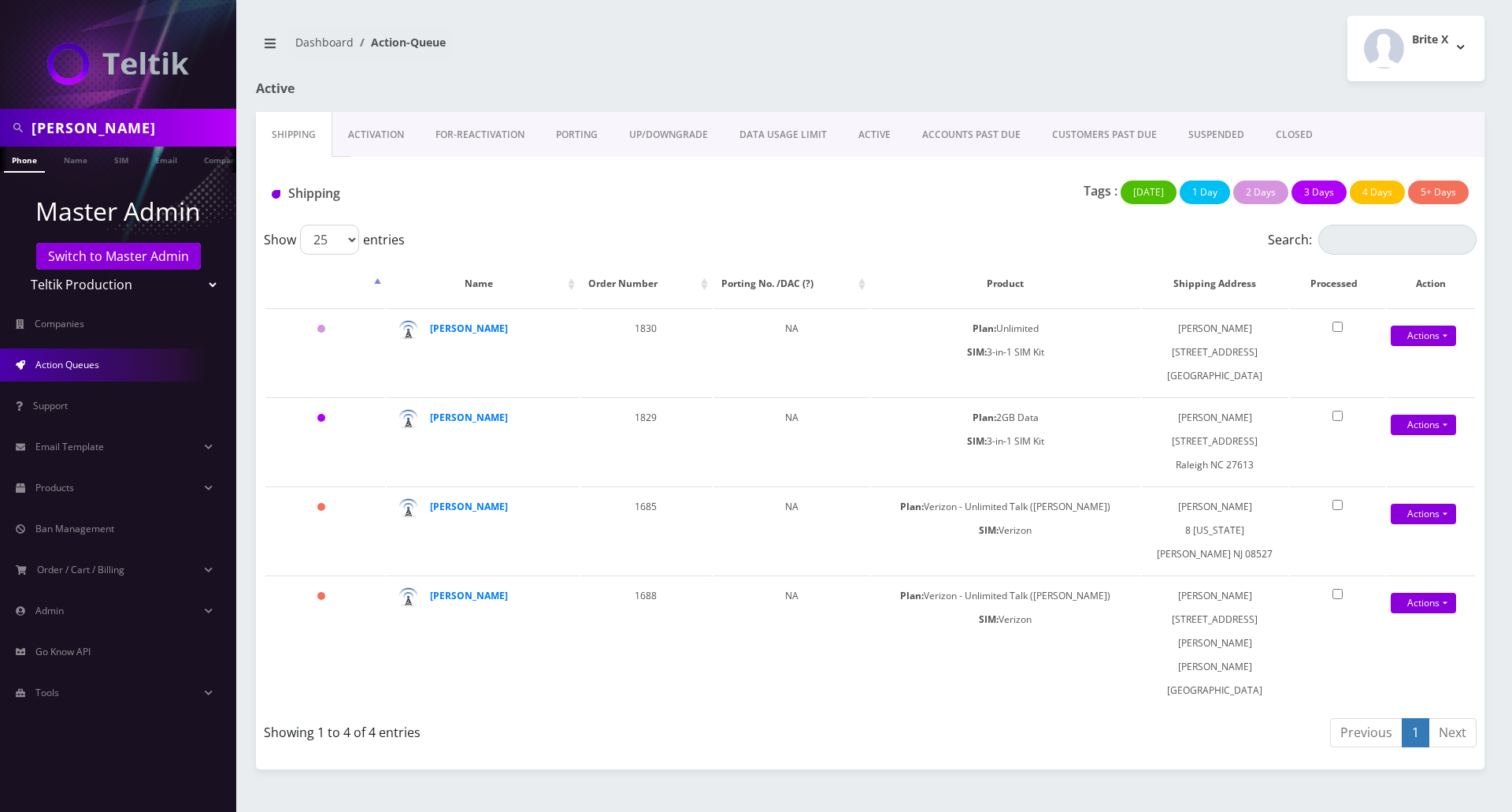
click at [1262, 130] on link "CLOSED" at bounding box center [1293, 135] width 68 height 46
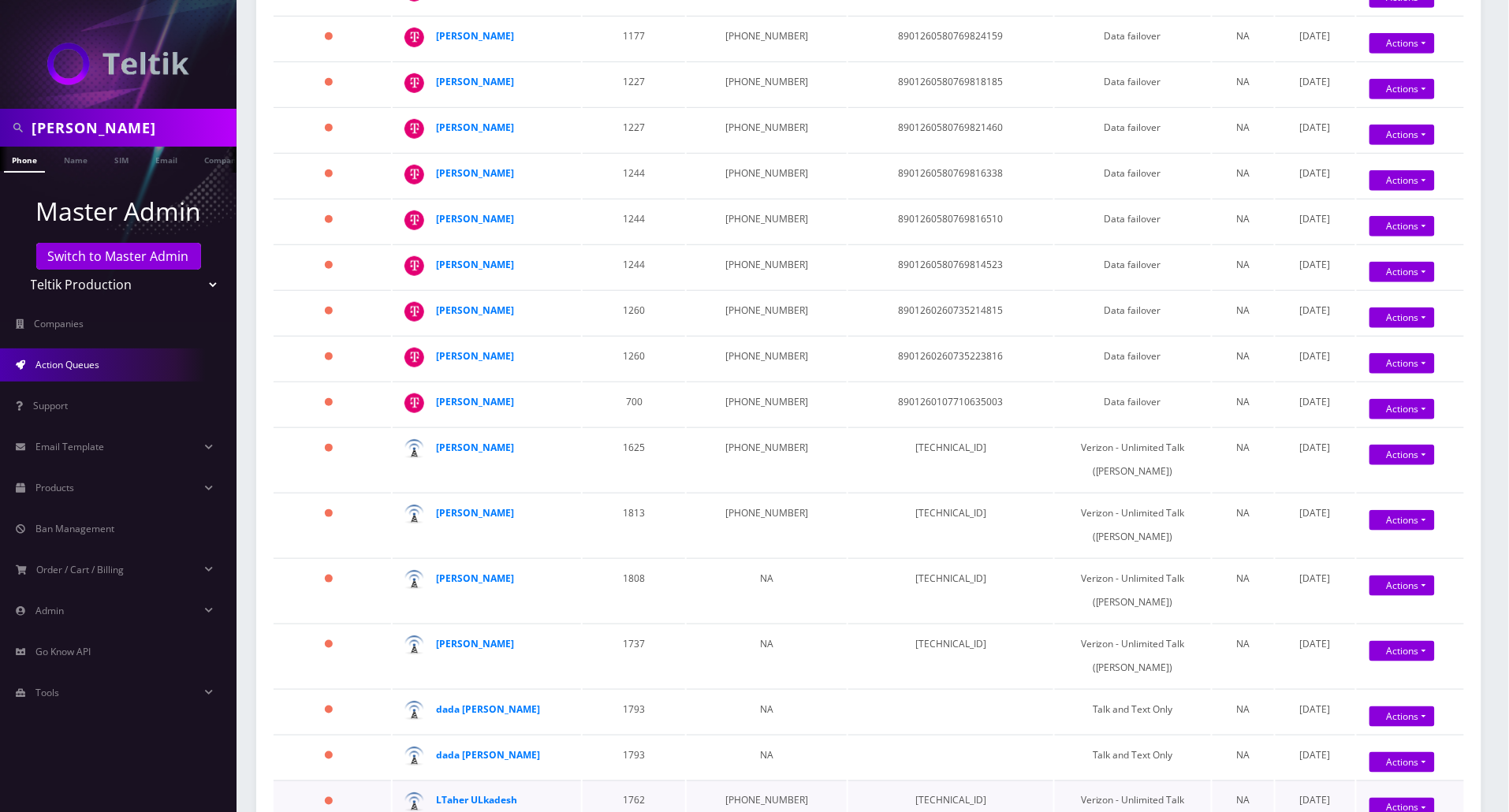
scroll to position [210, 0]
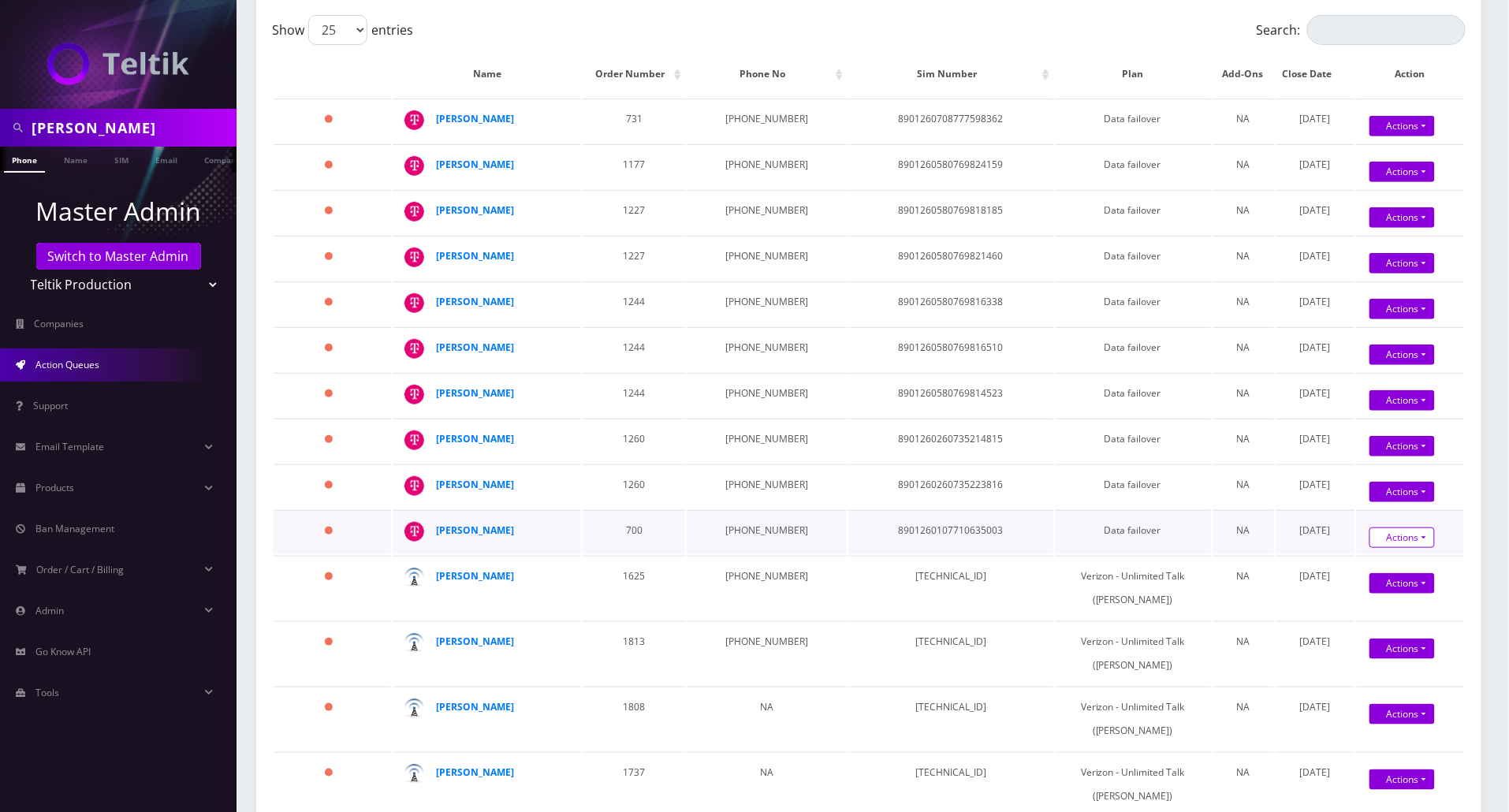
click at [1416, 539] on link "Actions" at bounding box center [1402, 537] width 66 height 20
click at [1389, 561] on link "Confirm" at bounding box center [1433, 565] width 126 height 20
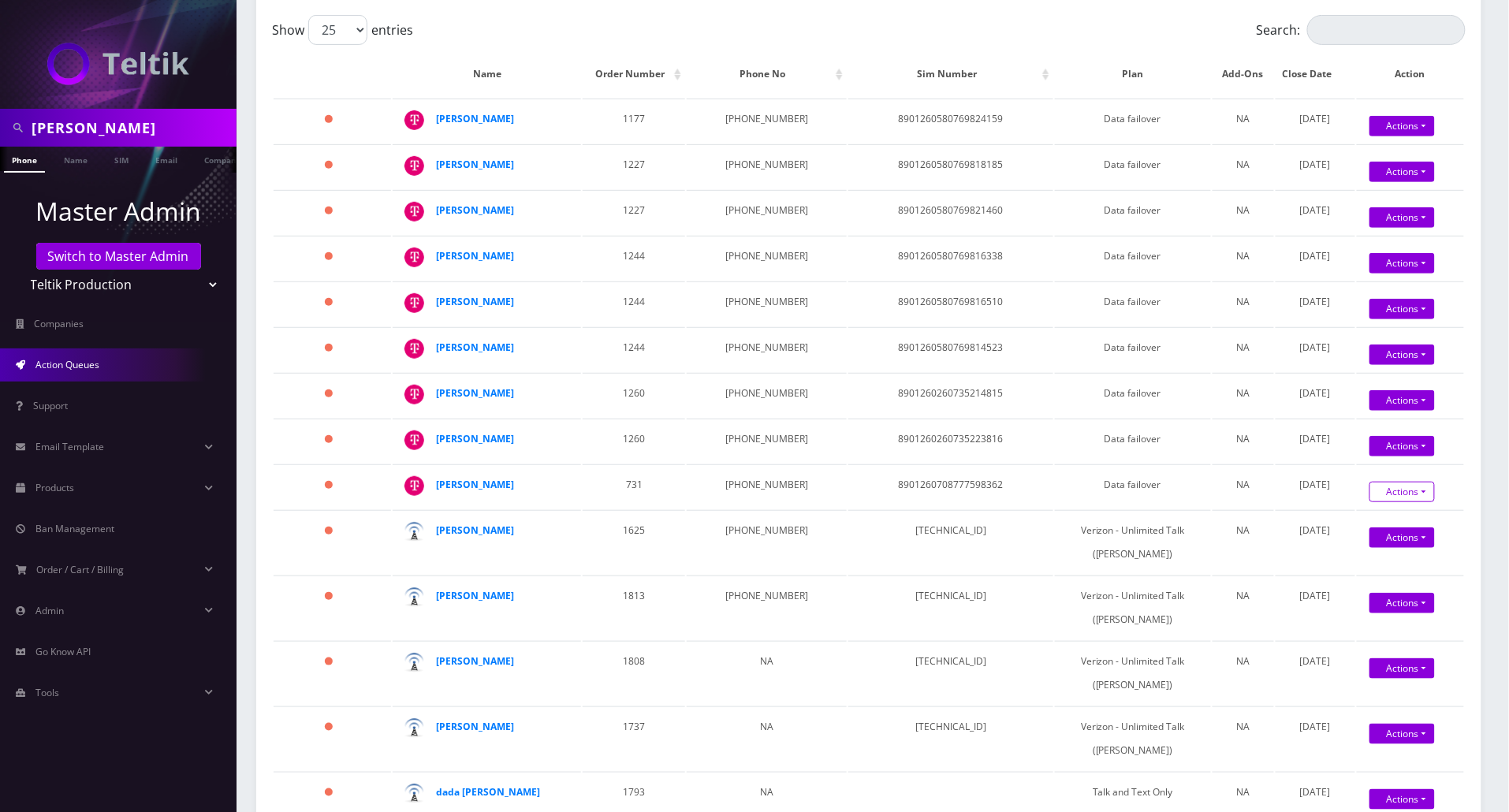
click at [1408, 489] on link "Actions" at bounding box center [1402, 491] width 66 height 20
click at [1388, 515] on link "Confirm" at bounding box center [1433, 519] width 126 height 20
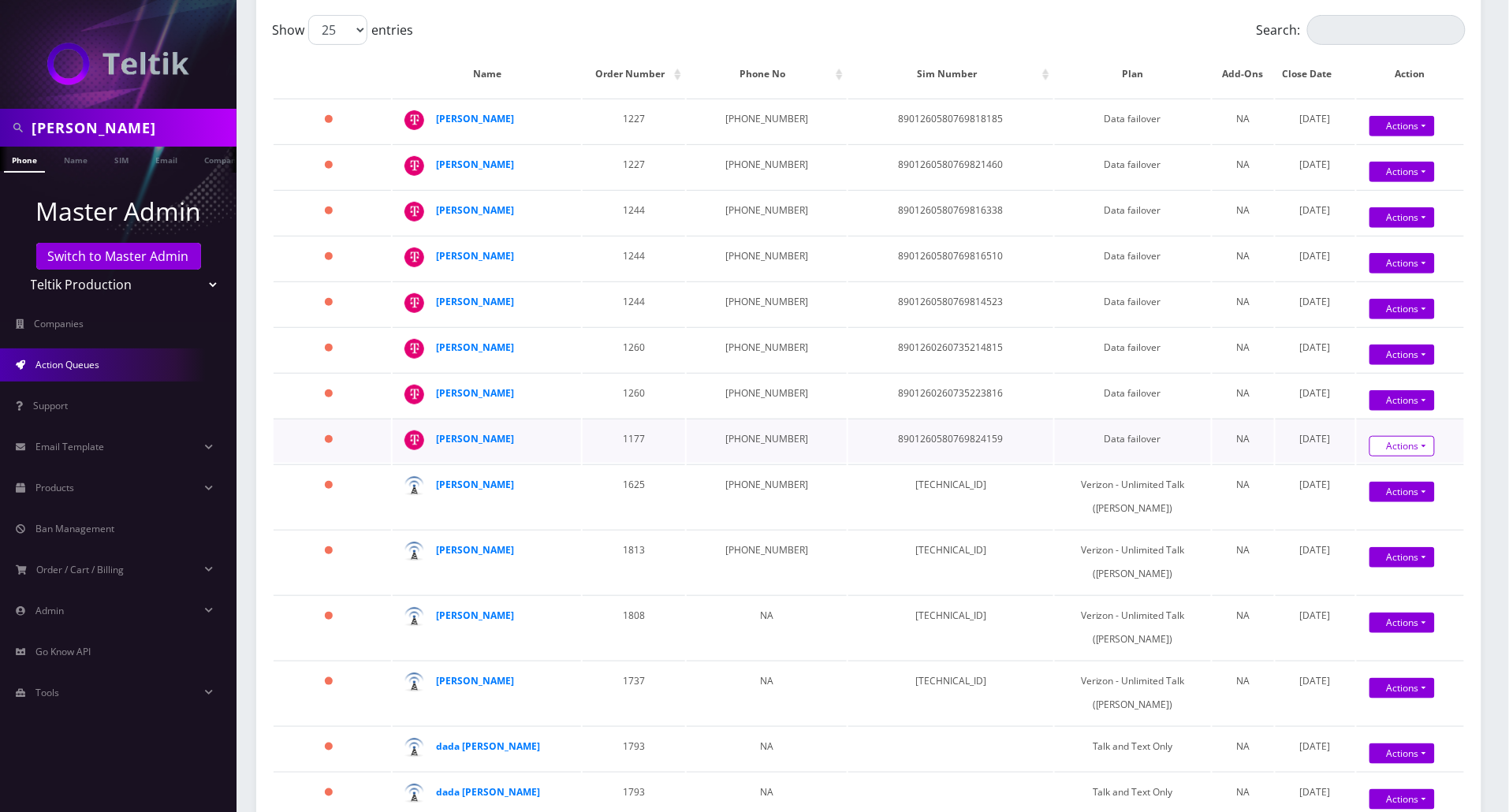
click at [1420, 443] on link "Actions" at bounding box center [1402, 446] width 66 height 20
click at [1398, 465] on link "Confirm" at bounding box center [1433, 473] width 126 height 20
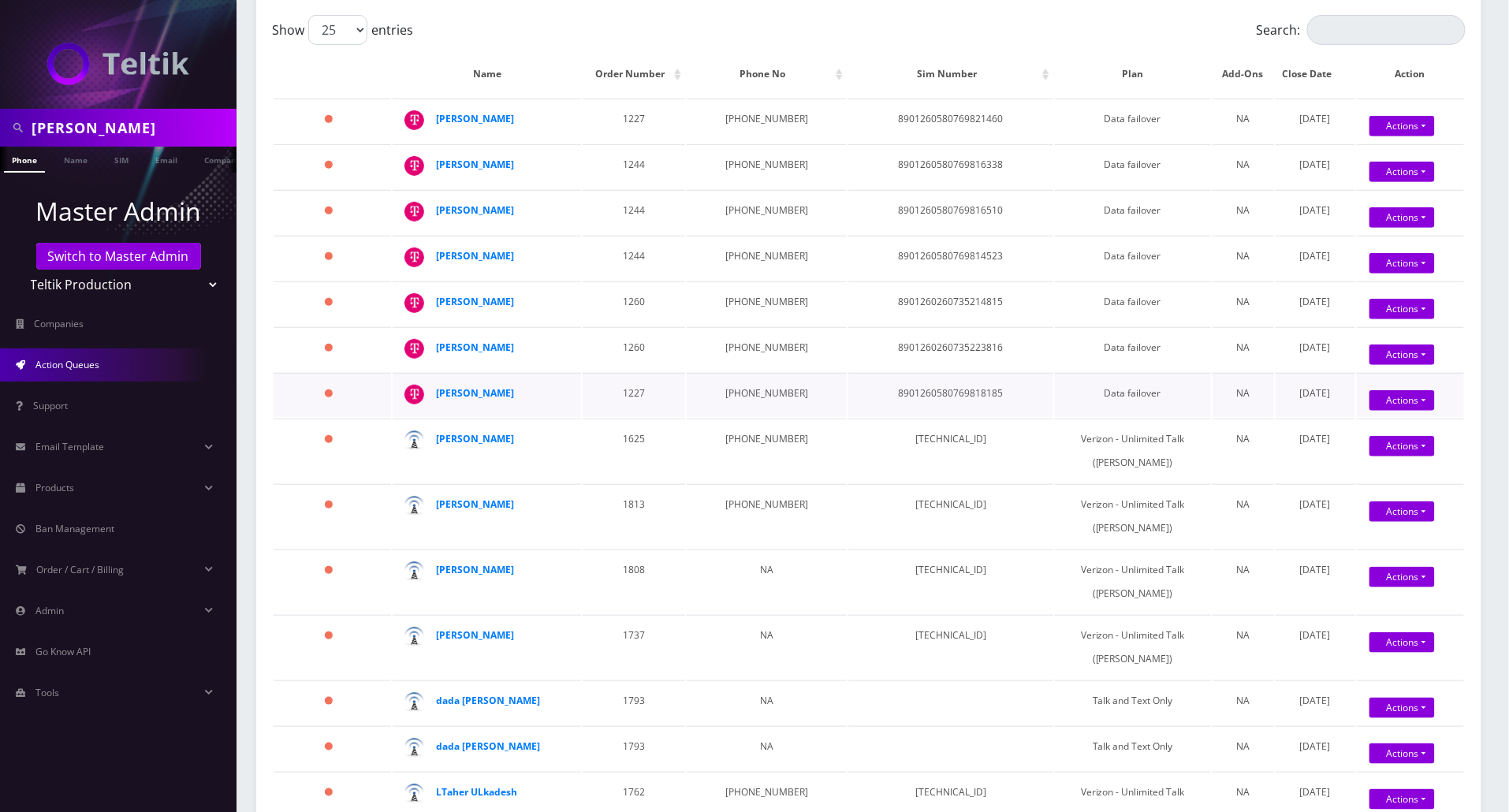
click at [1413, 410] on div "Actions Confirm Reopen" at bounding box center [1402, 401] width 108 height 24
click at [1413, 405] on link "Actions" at bounding box center [1402, 400] width 66 height 20
click at [1400, 417] on link "Confirm" at bounding box center [1433, 427] width 126 height 20
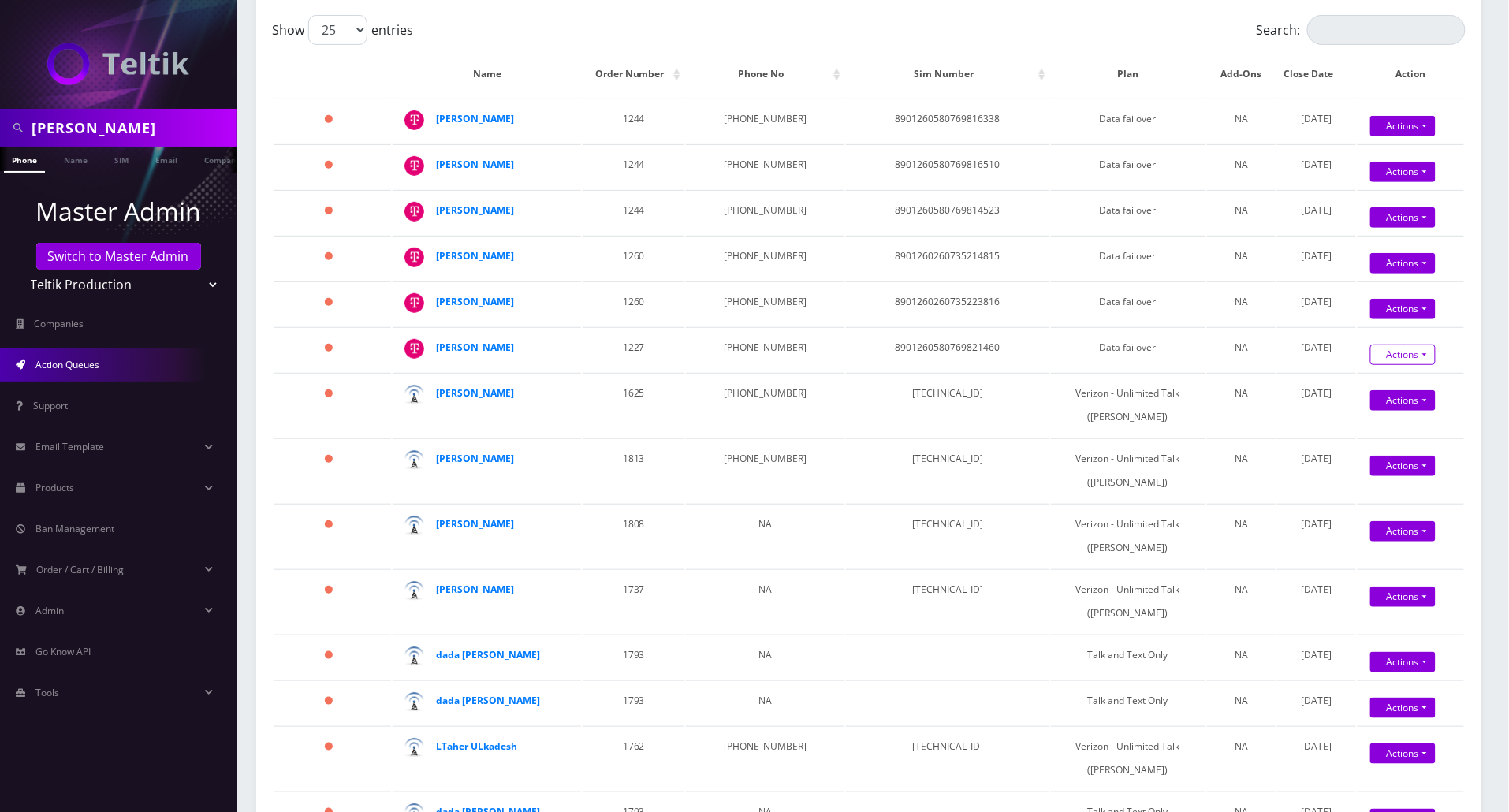
click at [1421, 359] on link "Actions" at bounding box center [1403, 355] width 66 height 20
click at [1390, 383] on link "Confirm" at bounding box center [1433, 382] width 126 height 20
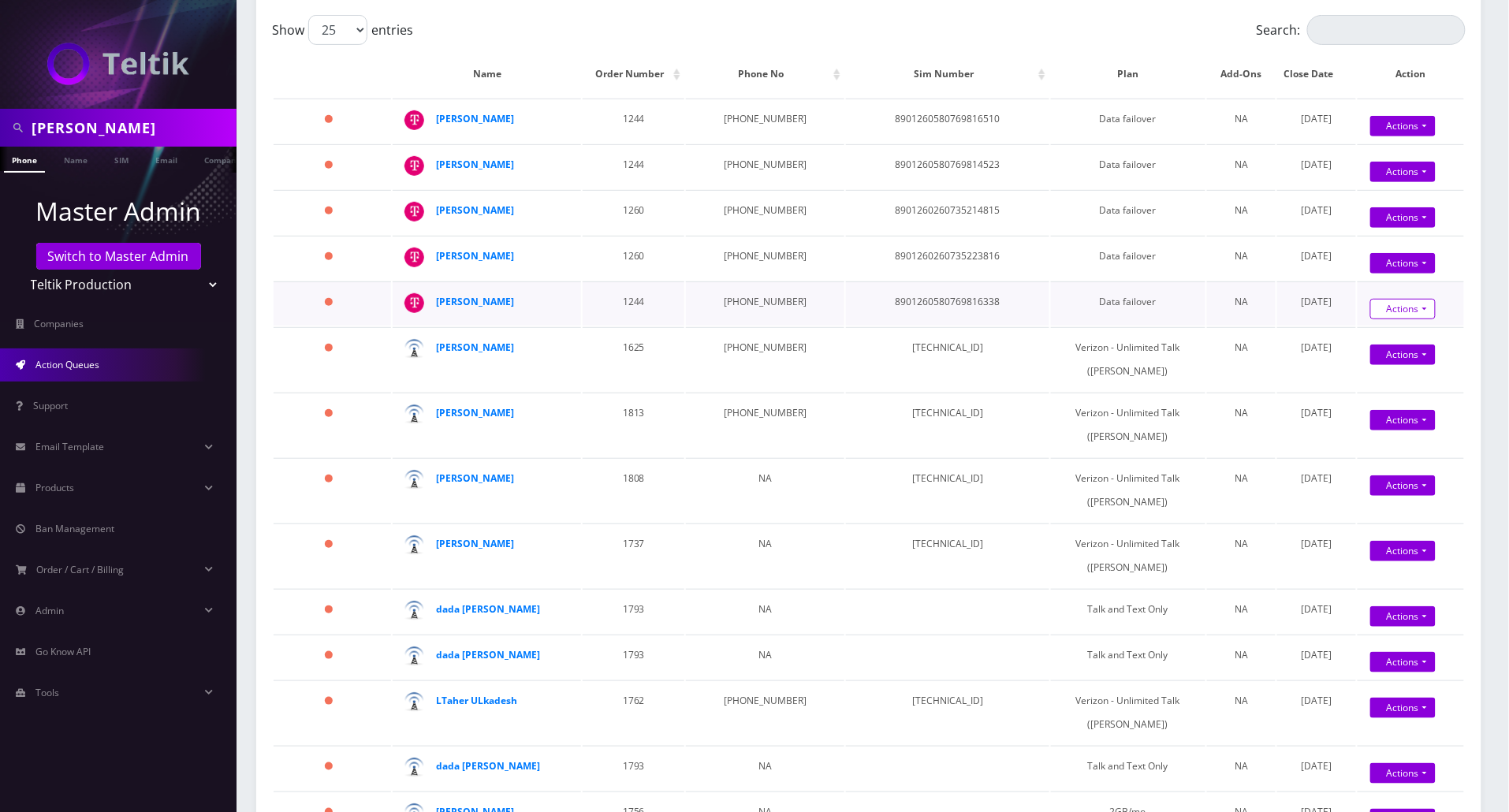
click at [1407, 307] on link "Actions" at bounding box center [1403, 309] width 66 height 20
click at [1389, 328] on link "Confirm" at bounding box center [1433, 336] width 126 height 20
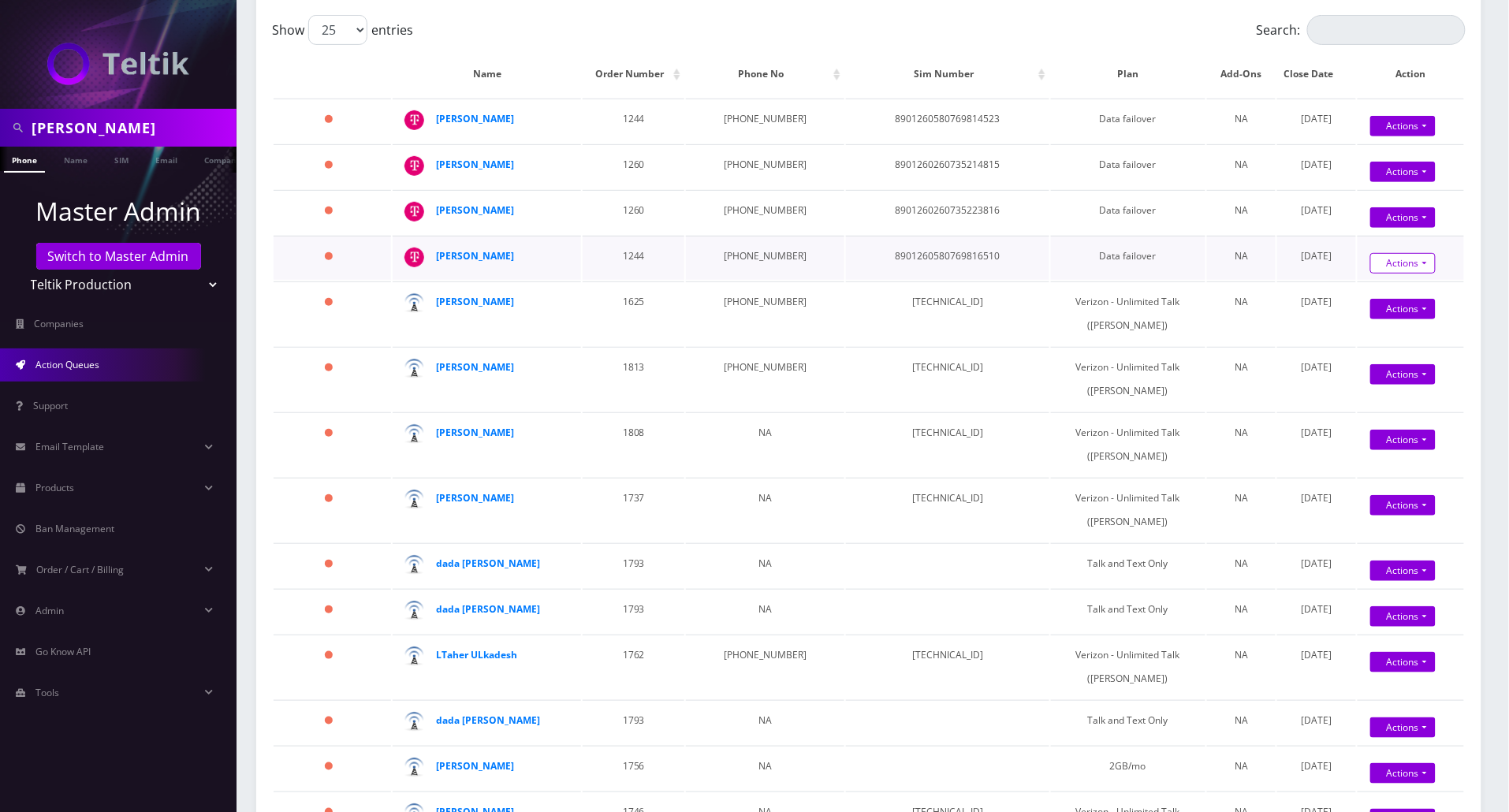
click at [1412, 257] on link "Actions" at bounding box center [1403, 263] width 66 height 20
click at [1383, 290] on link "Confirm" at bounding box center [1433, 291] width 126 height 20
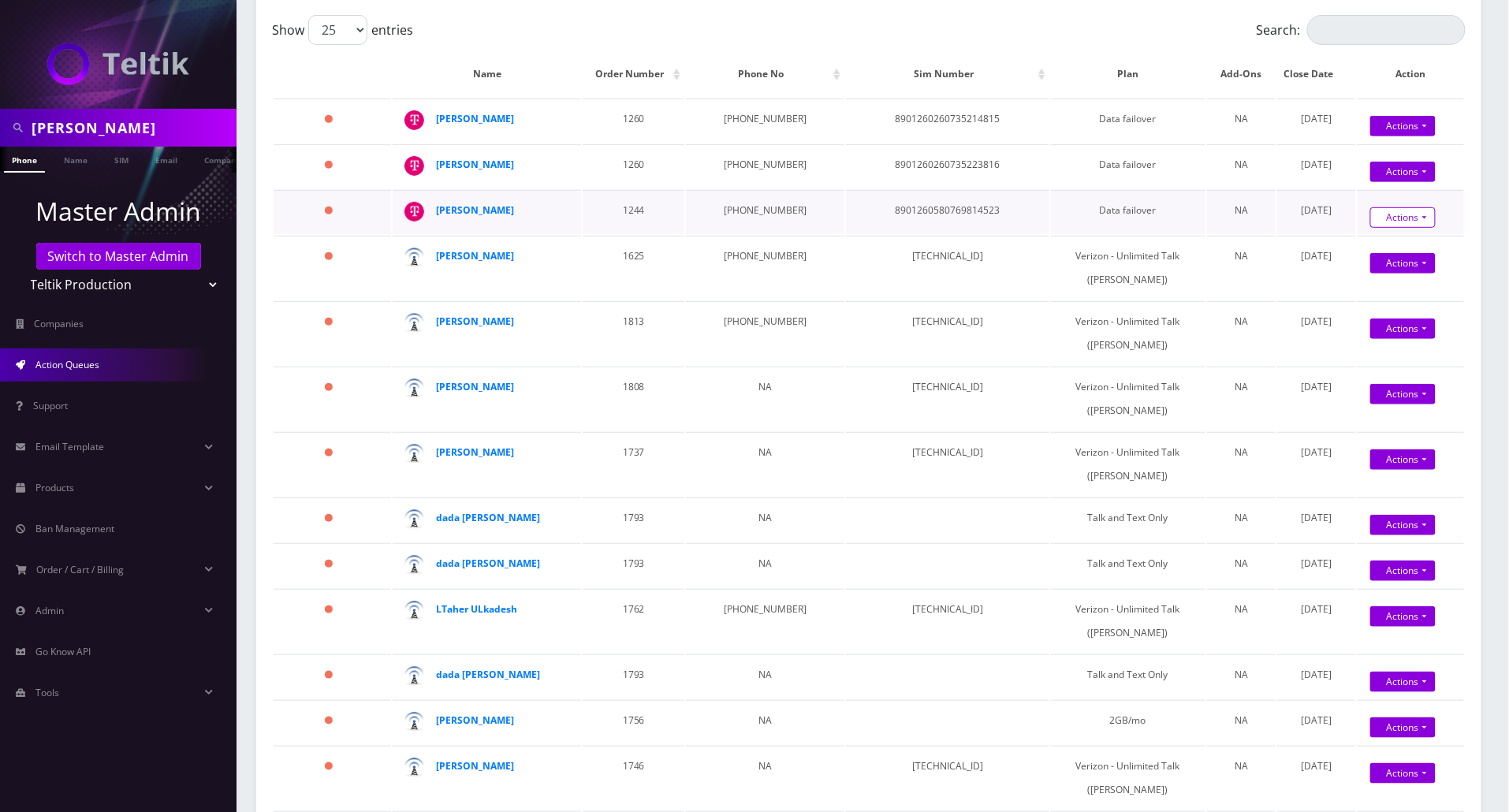
click at [1412, 219] on link "Actions" at bounding box center [1403, 217] width 66 height 20
click at [1392, 242] on link "Confirm" at bounding box center [1433, 245] width 126 height 20
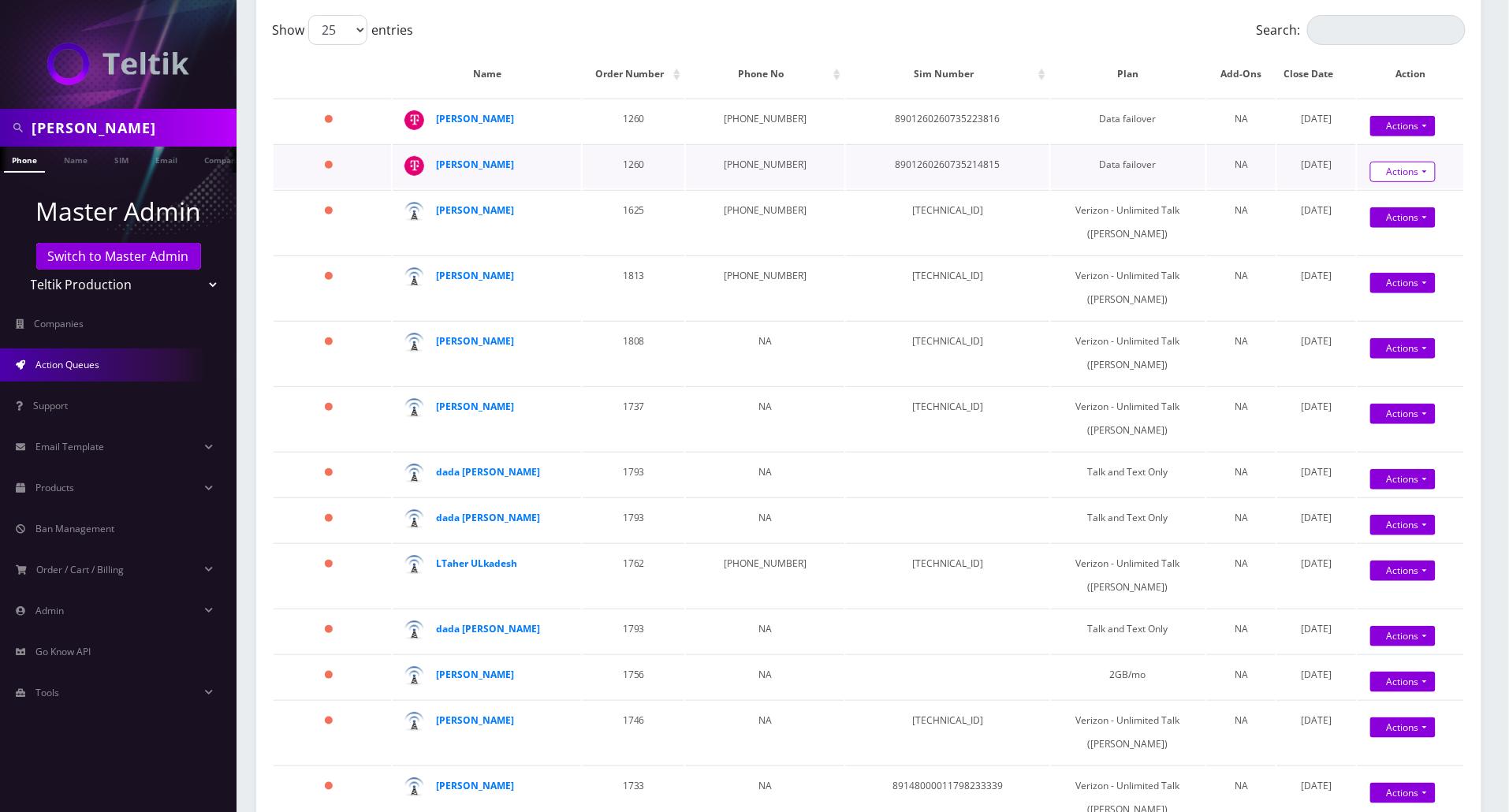
click at [1407, 173] on link "Actions" at bounding box center [1403, 171] width 66 height 20
click at [1403, 196] on link "Confirm" at bounding box center [1433, 200] width 126 height 20
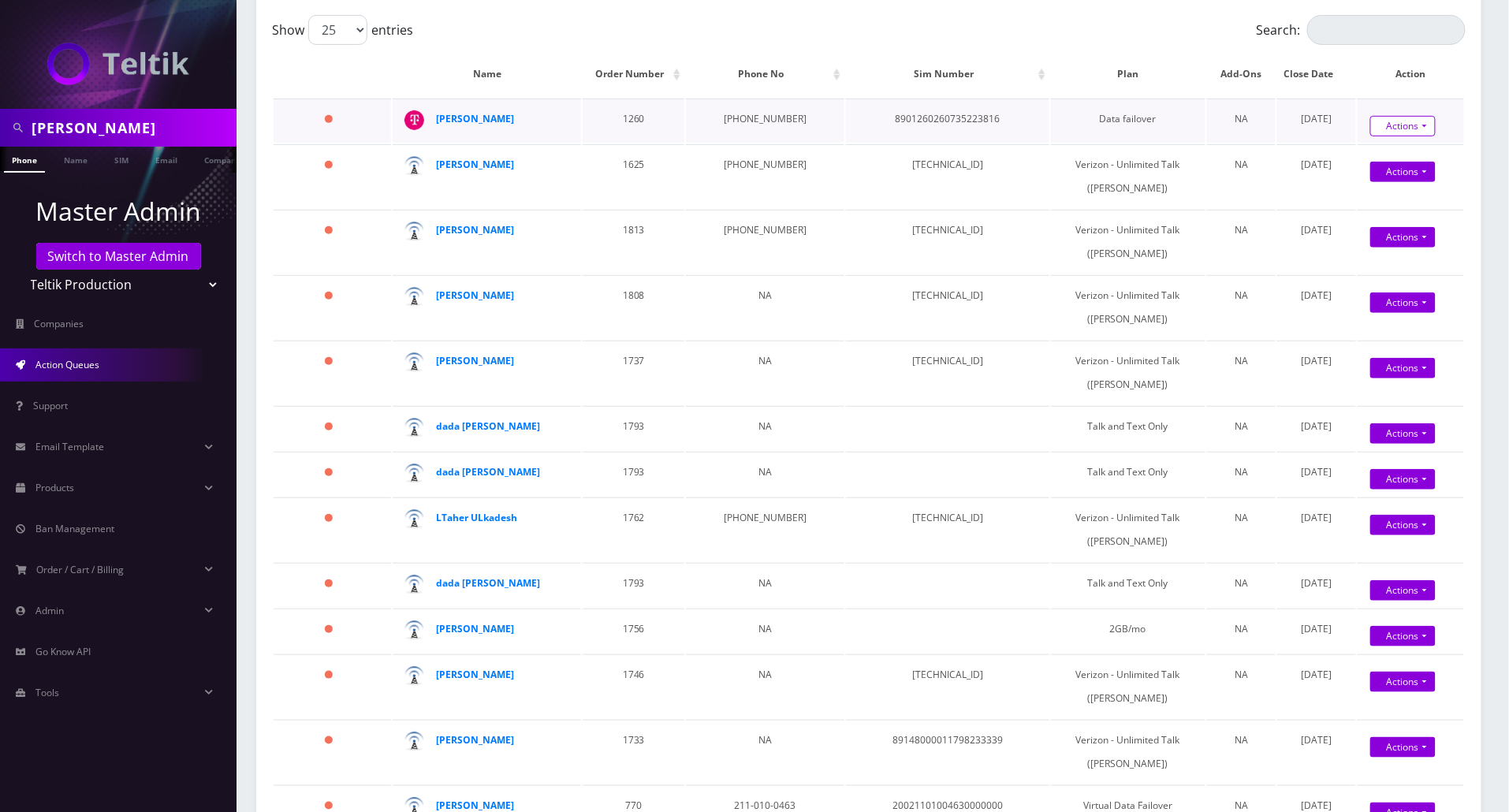
click at [1413, 132] on link "Actions" at bounding box center [1403, 126] width 66 height 20
click at [1391, 158] on link "Confirm" at bounding box center [1433, 153] width 126 height 20
